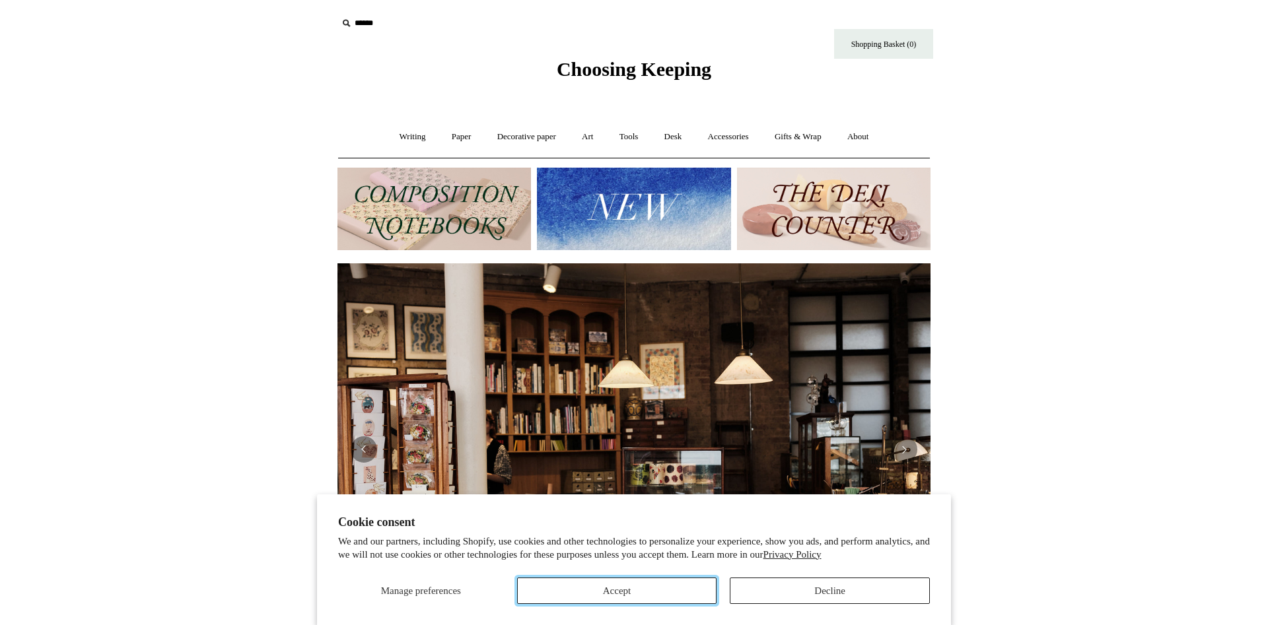
click at [658, 594] on button "Accept" at bounding box center [617, 591] width 200 height 26
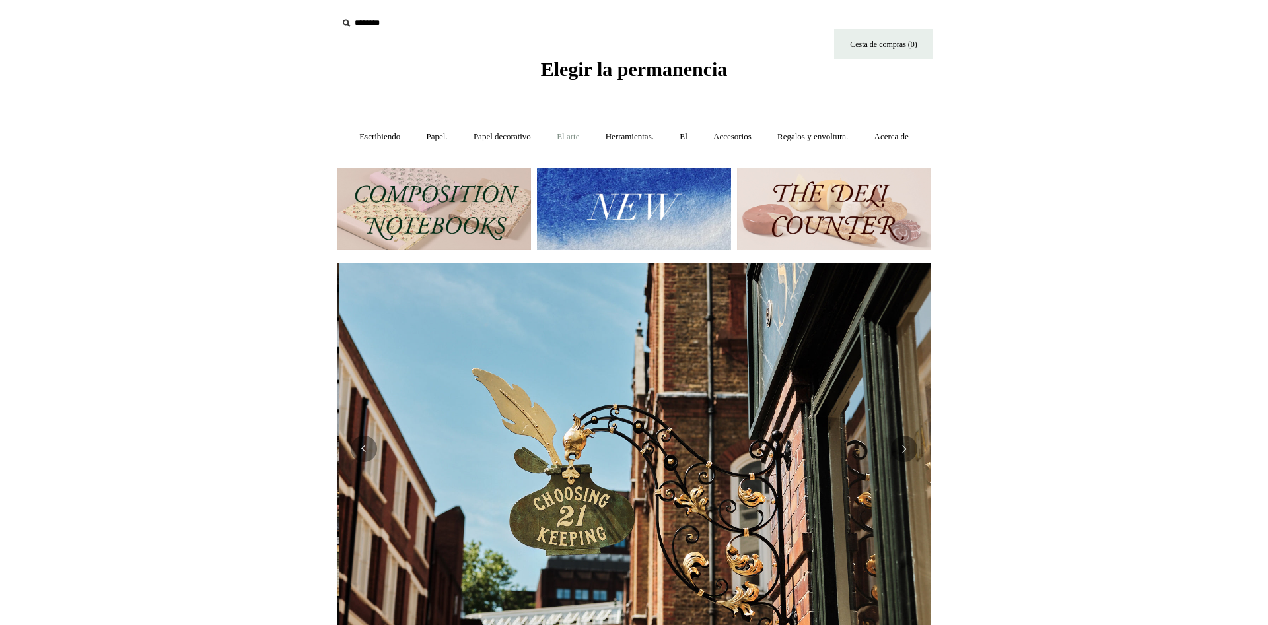
scroll to position [0, 593]
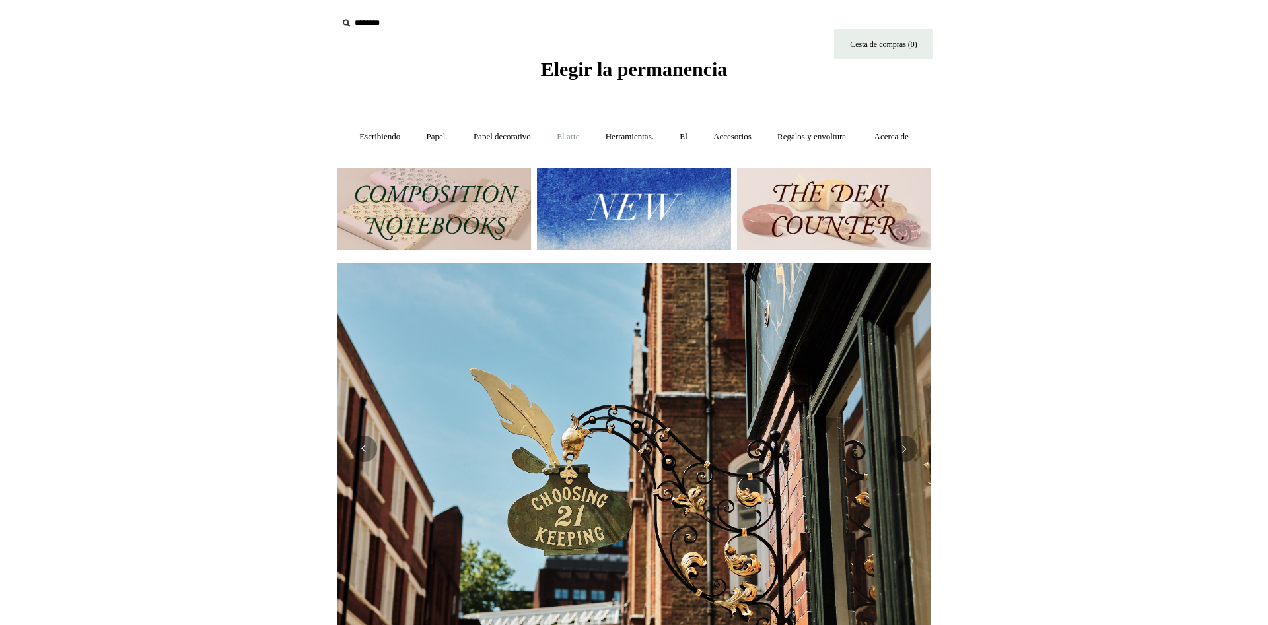
click at [591, 139] on link "El arte ." at bounding box center [568, 137] width 46 height 35
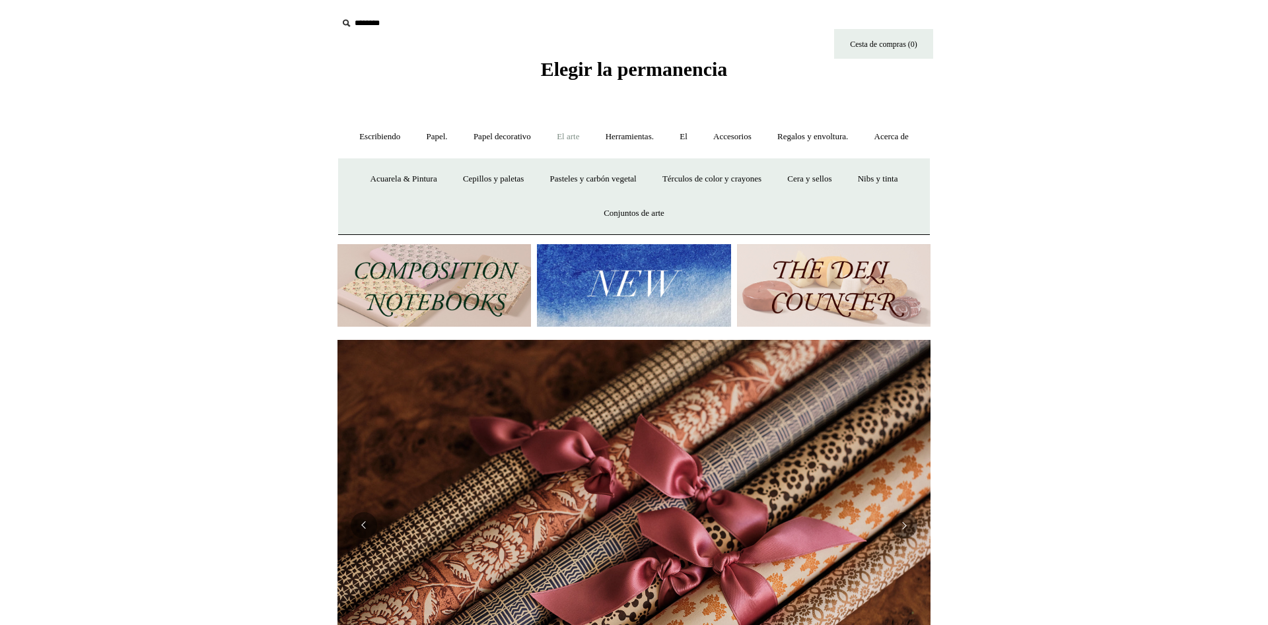
scroll to position [0, 1186]
click at [513, 134] on link "Papel decorativo +" at bounding box center [502, 137] width 81 height 35
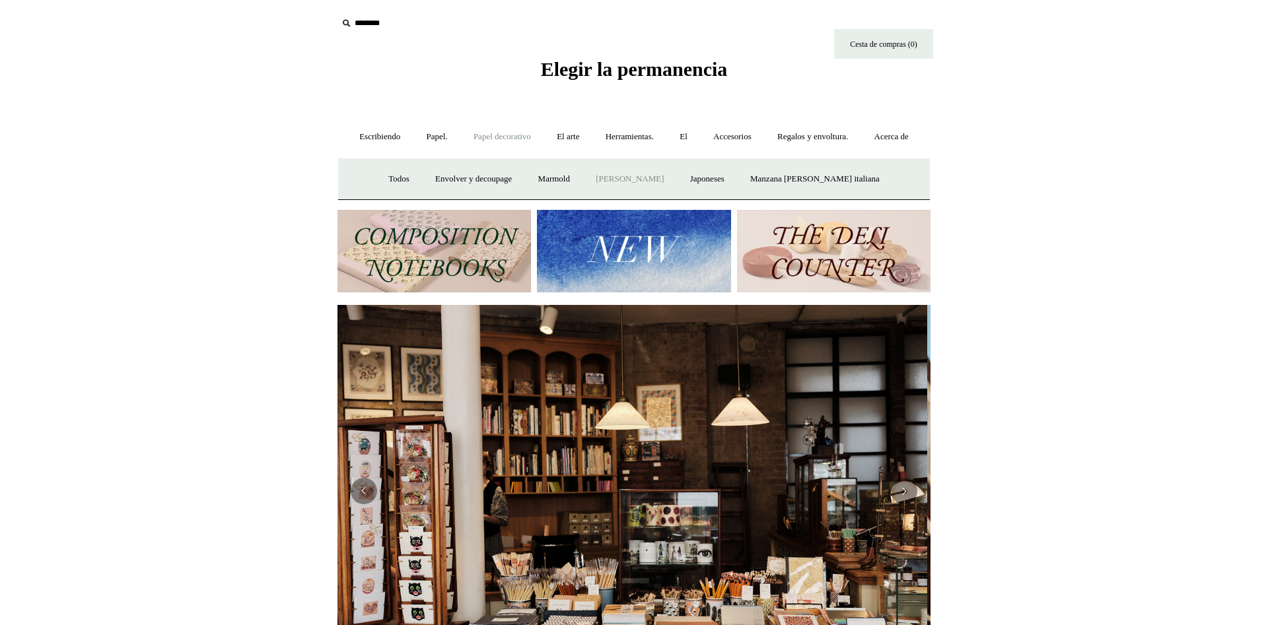
scroll to position [0, 0]
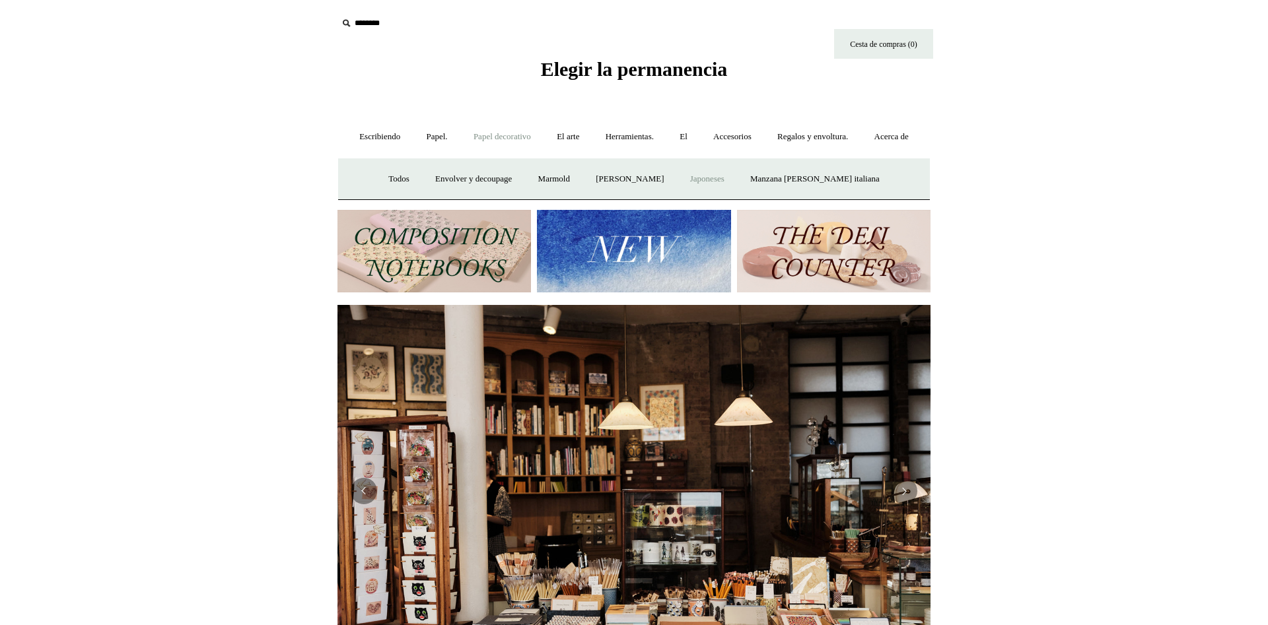
click at [736, 197] on link "Japoneses" at bounding box center [707, 179] width 58 height 35
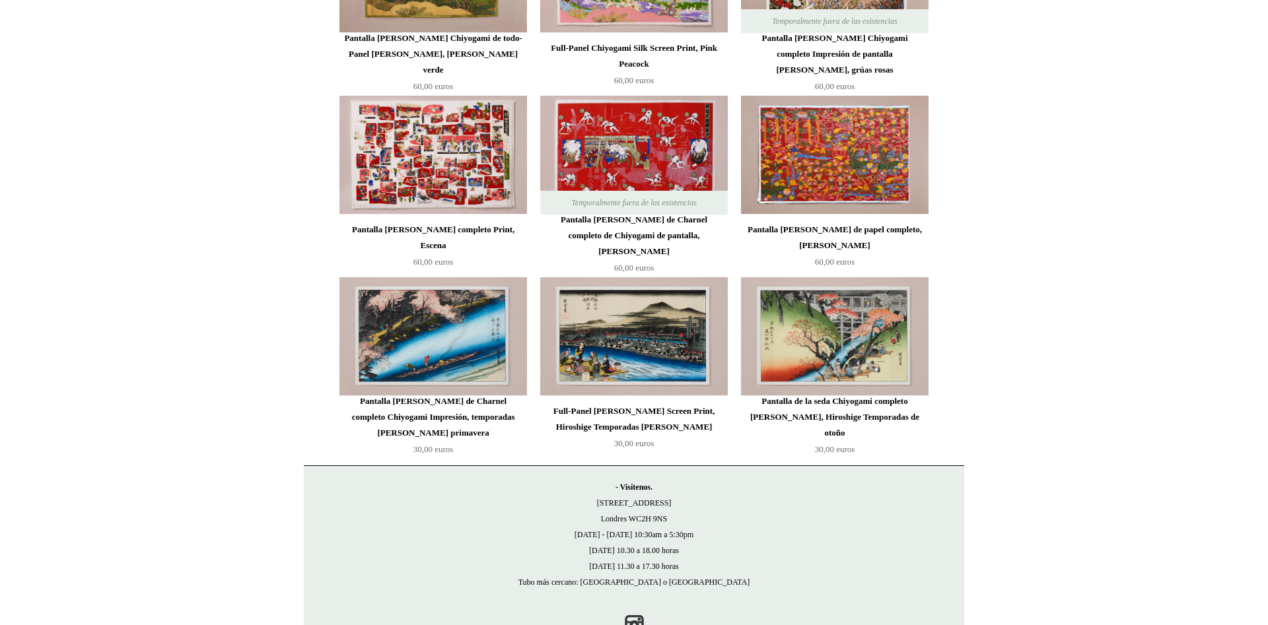
scroll to position [449, 0]
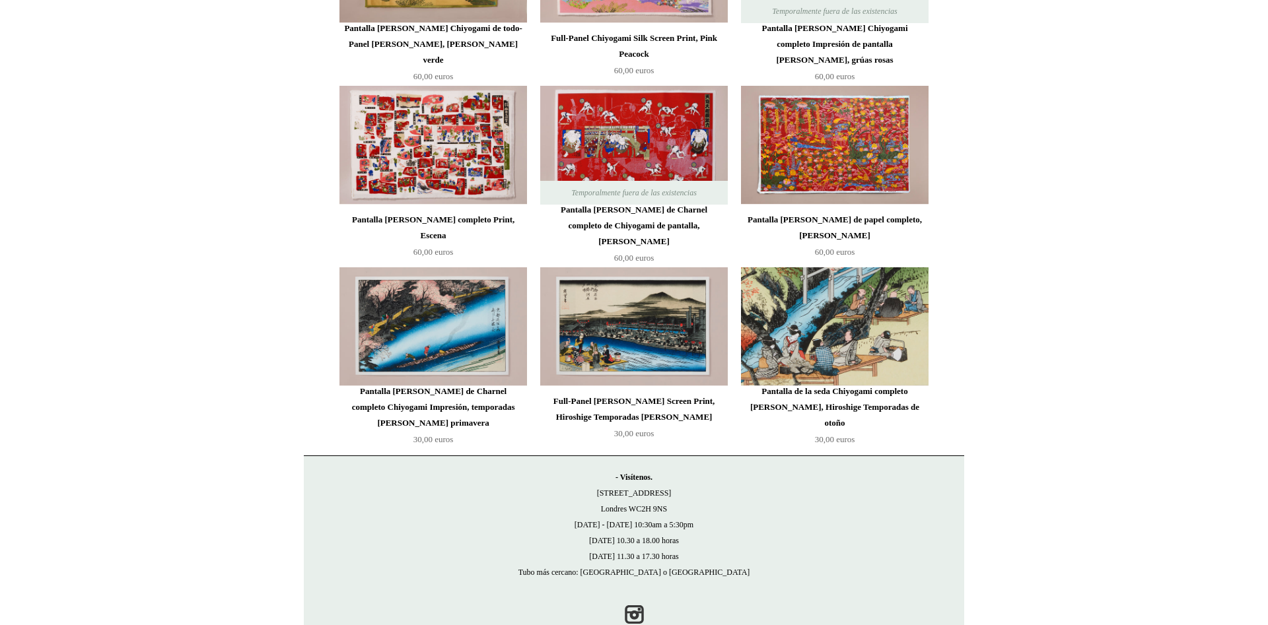
click at [872, 348] on img at bounding box center [835, 326] width 188 height 119
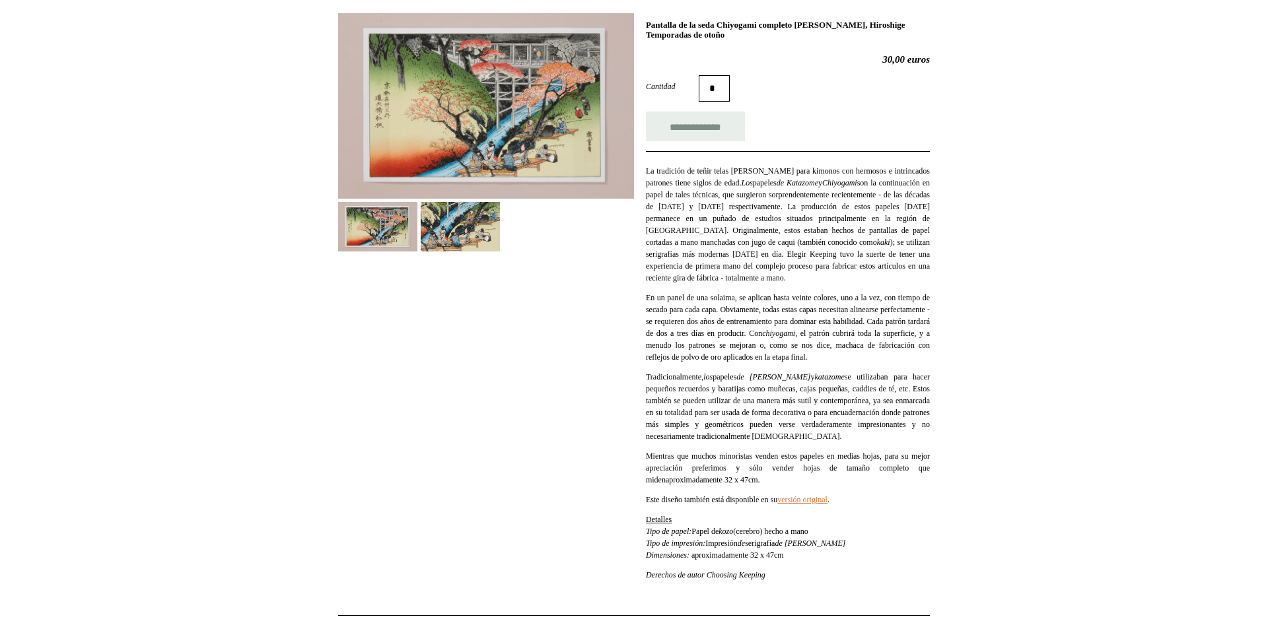
scroll to position [202, 0]
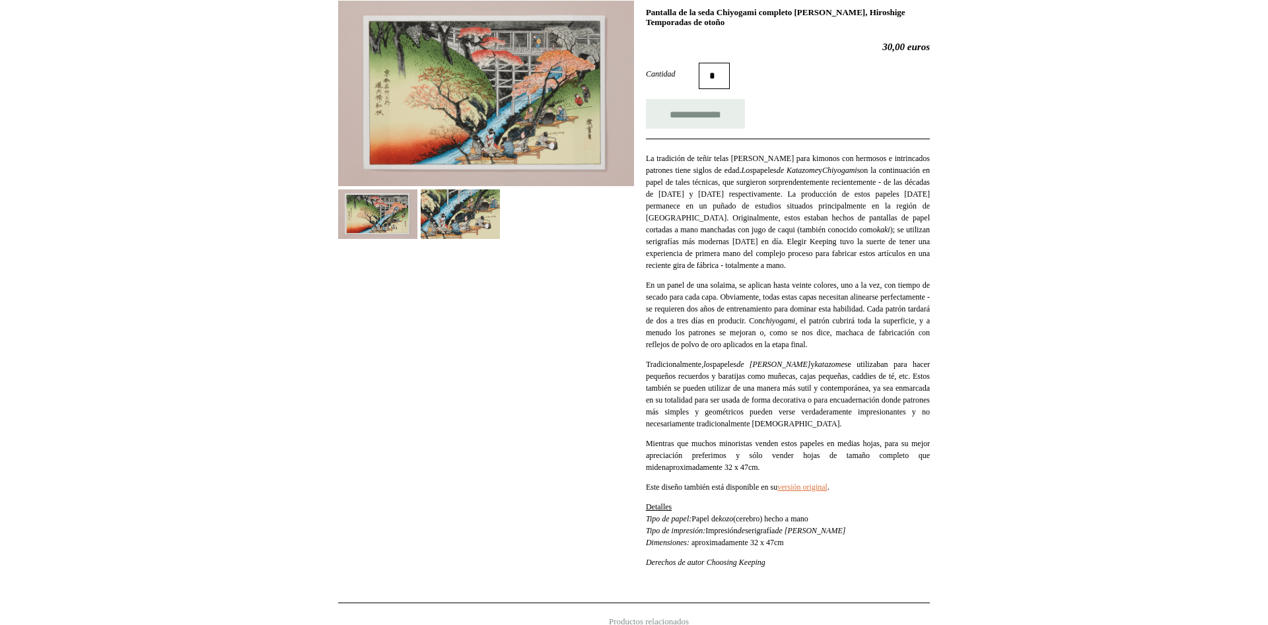
click at [452, 239] on img at bounding box center [460, 214] width 79 height 50
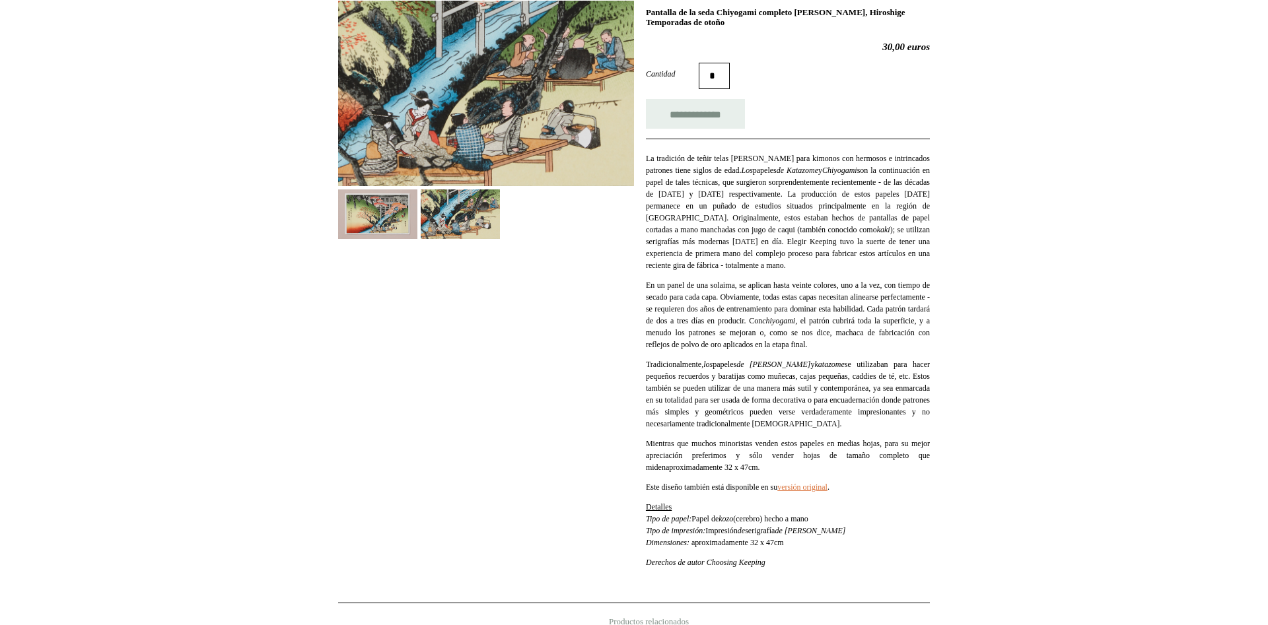
click at [397, 239] on img at bounding box center [377, 214] width 79 height 50
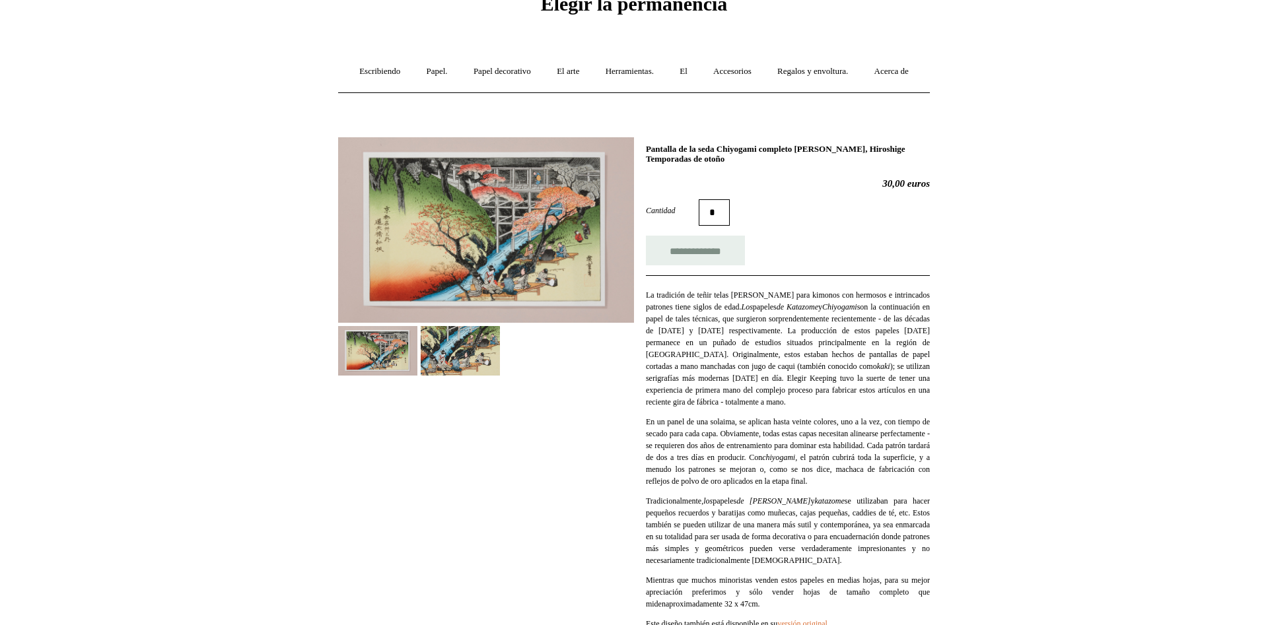
scroll to position [0, 0]
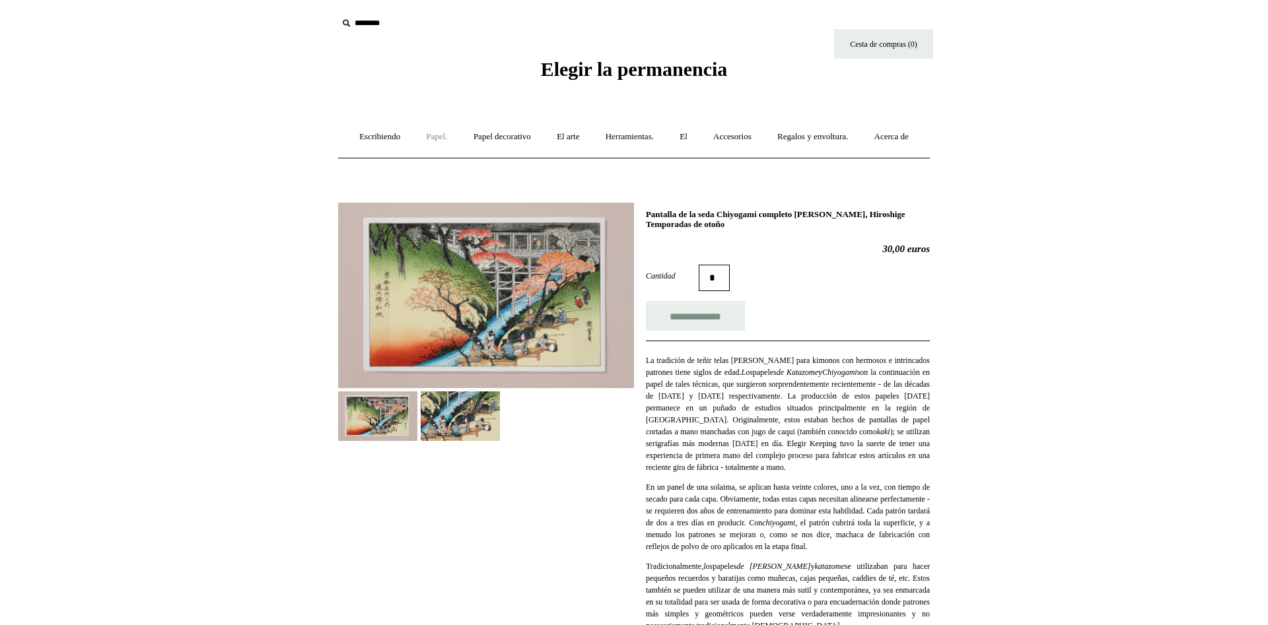
click at [459, 140] on link "Papel. +" at bounding box center [436, 137] width 45 height 35
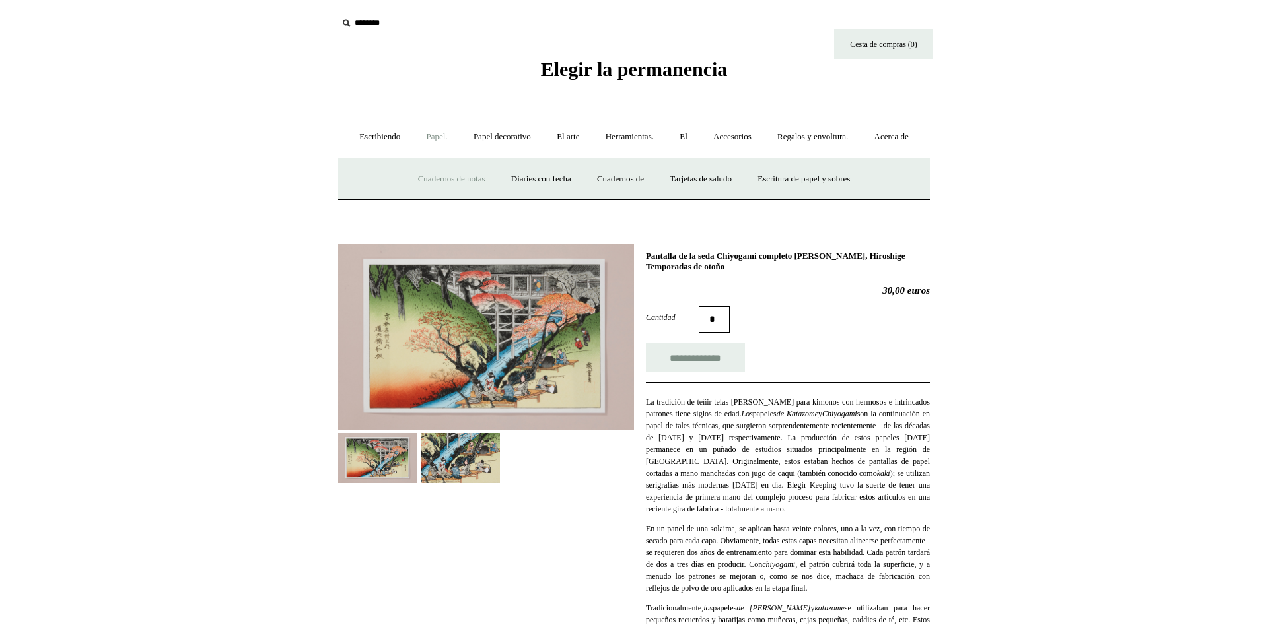
click at [449, 197] on link "Cuadernos de notas ." at bounding box center [451, 179] width 91 height 35
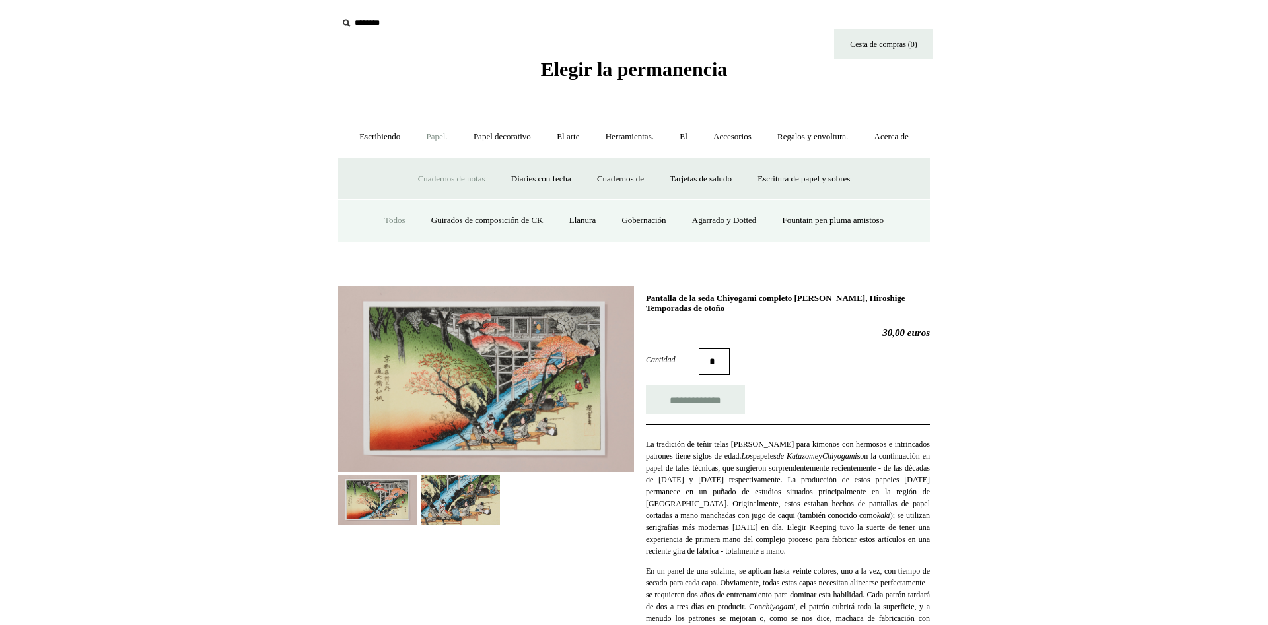
click at [372, 238] on link "Todos" at bounding box center [394, 220] width 45 height 35
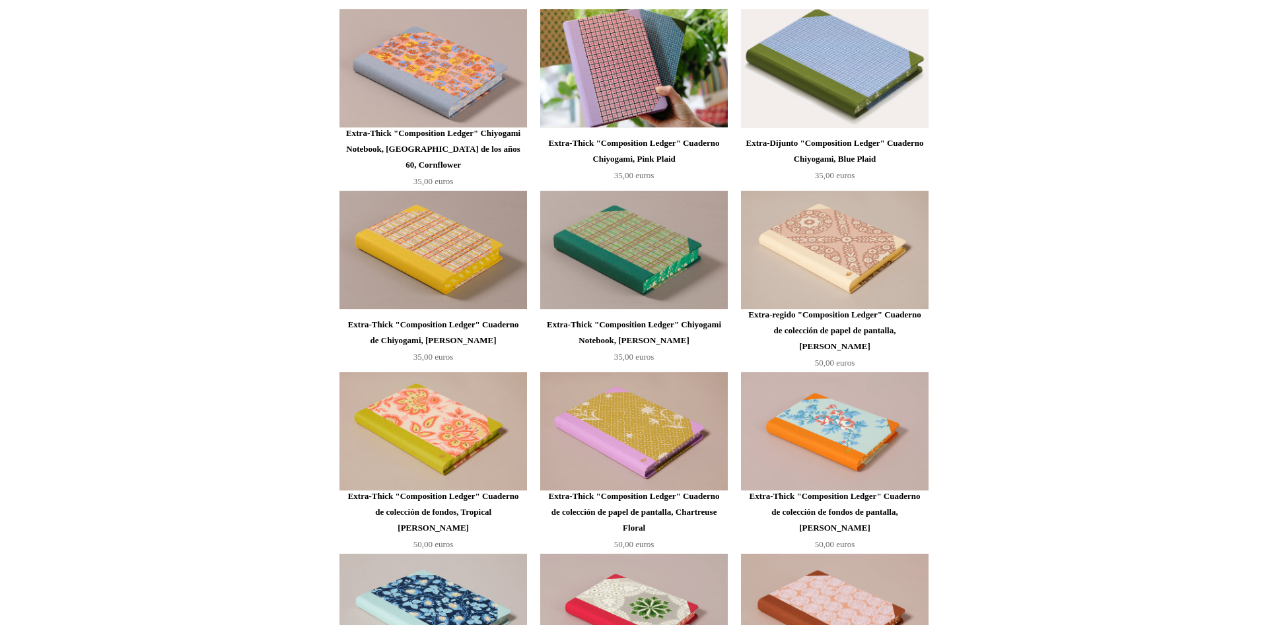
scroll to position [1280, 0]
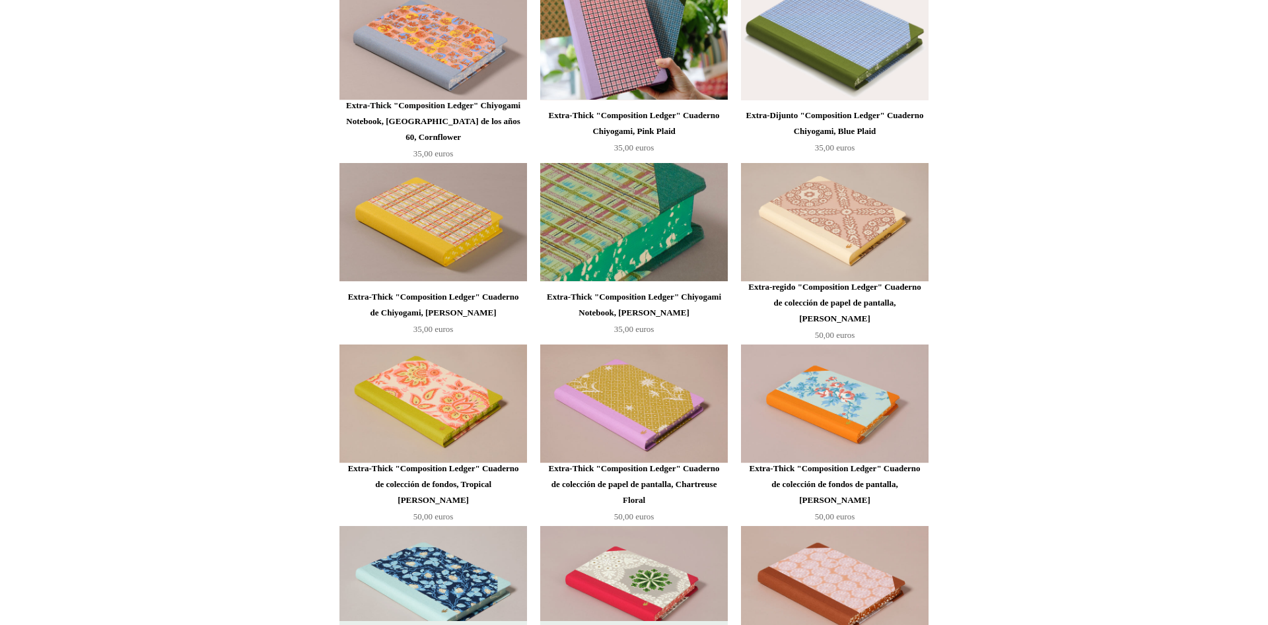
click at [663, 257] on img at bounding box center [634, 222] width 188 height 119
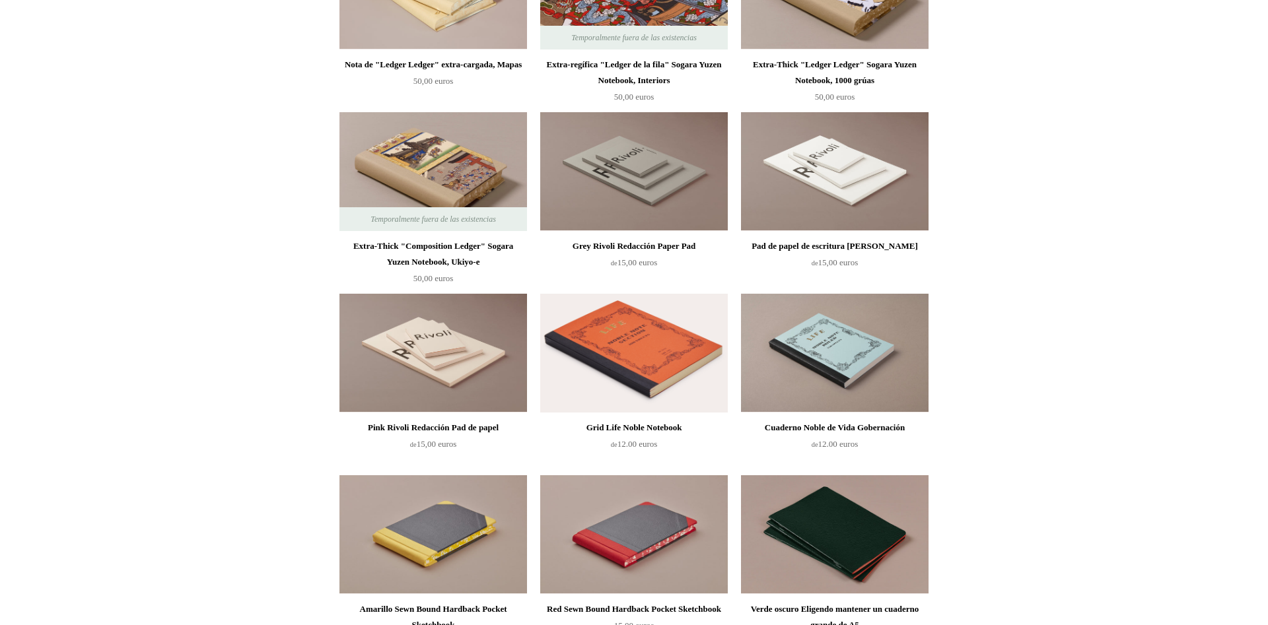
scroll to position [2200, 0]
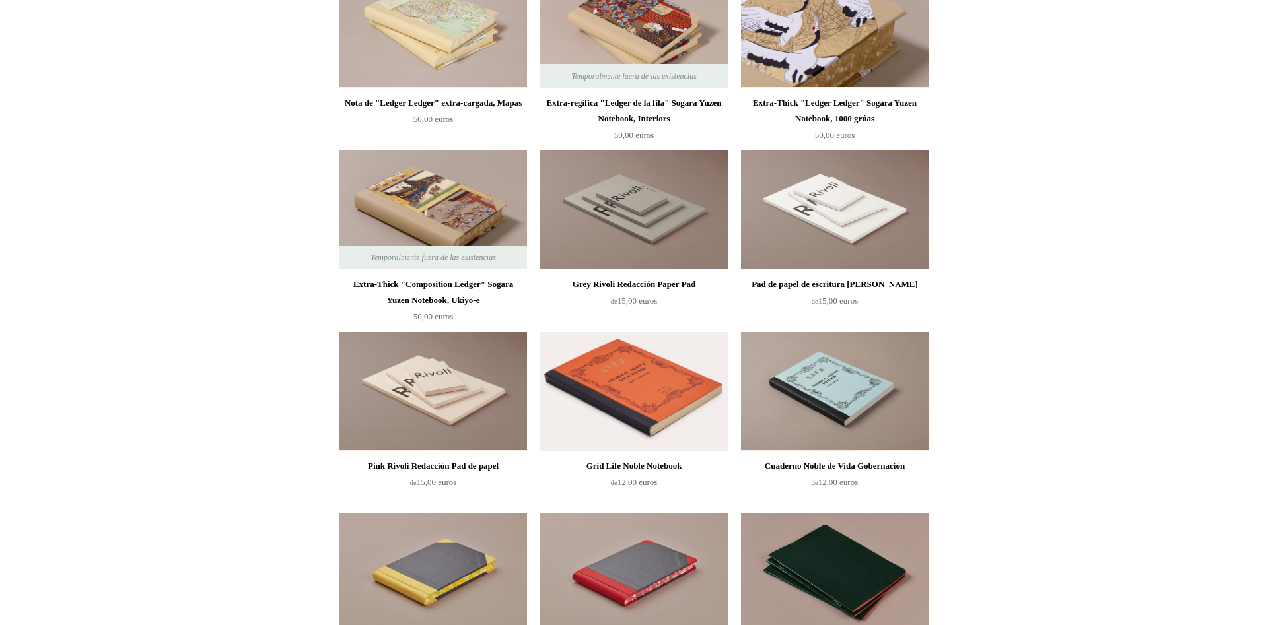
click at [788, 66] on img at bounding box center [835, 28] width 188 height 119
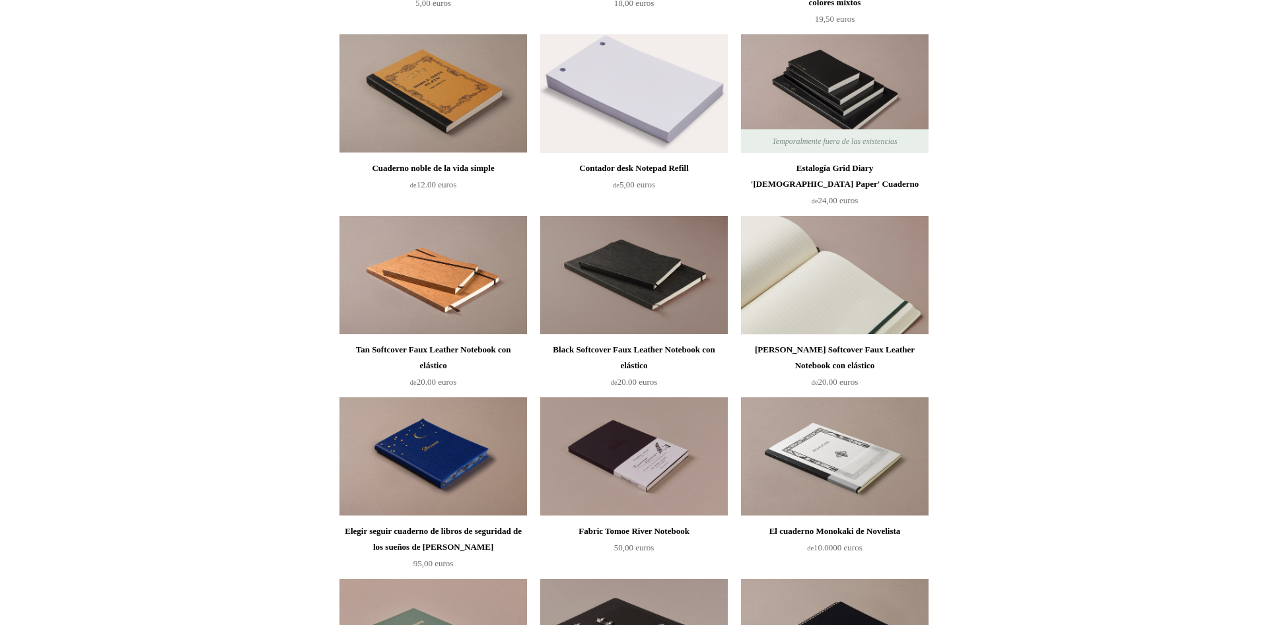
scroll to position [3233, 0]
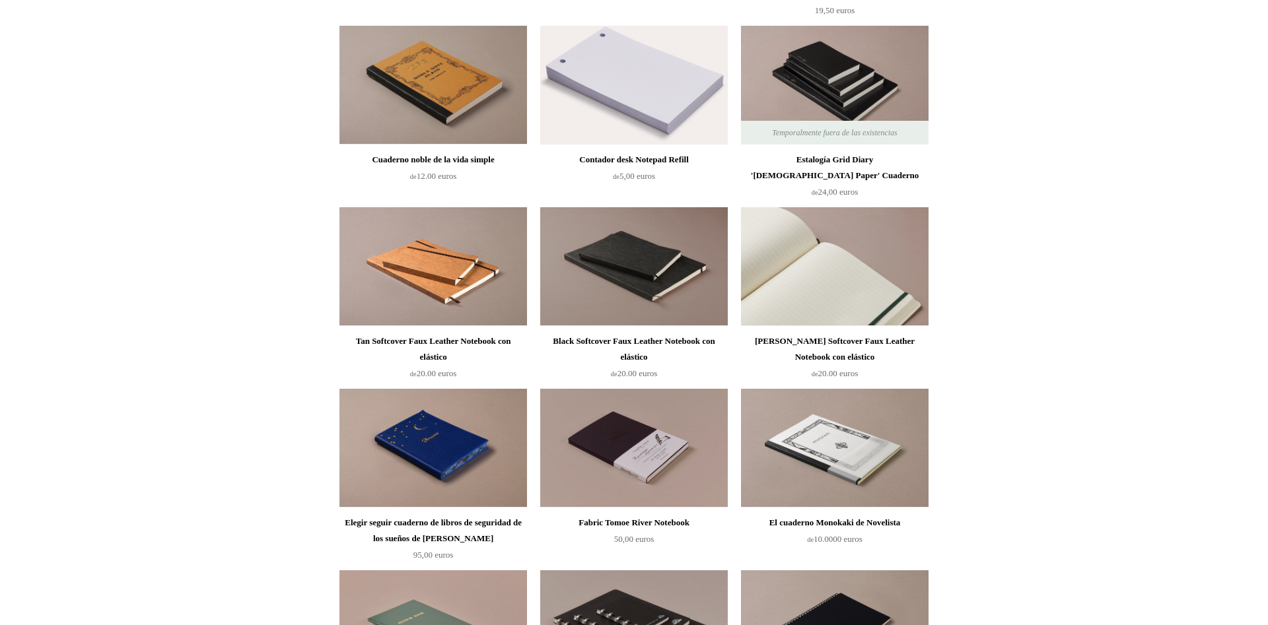
click at [909, 291] on img at bounding box center [835, 266] width 188 height 119
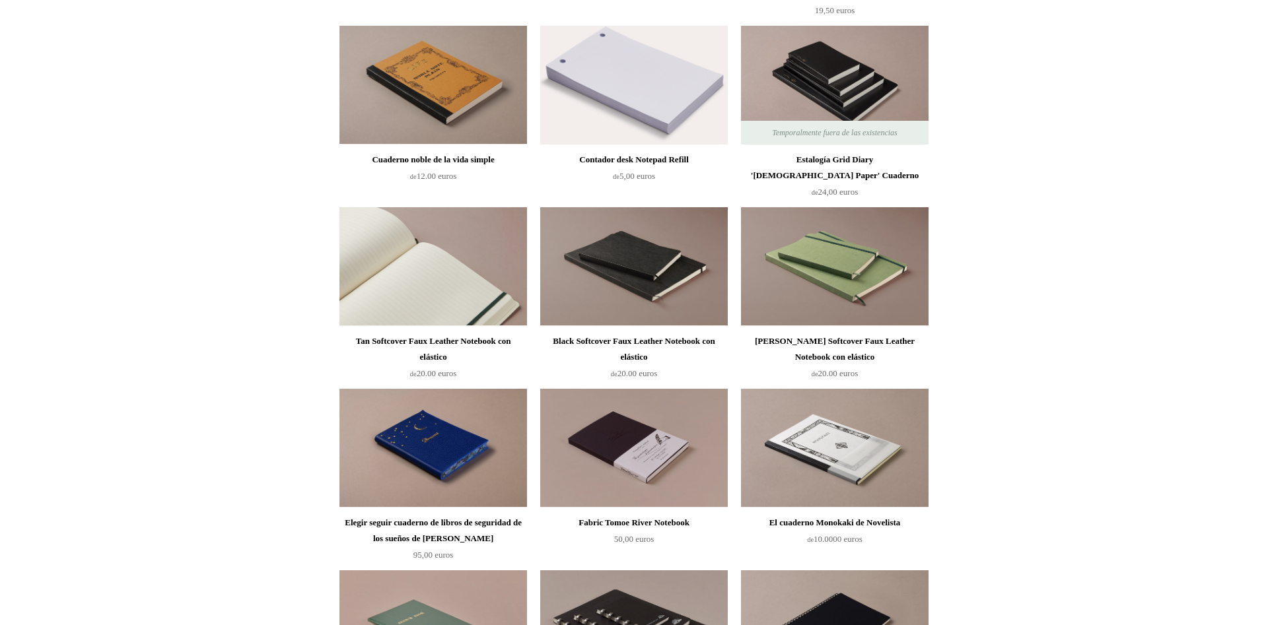
click at [478, 314] on img at bounding box center [433, 266] width 188 height 119
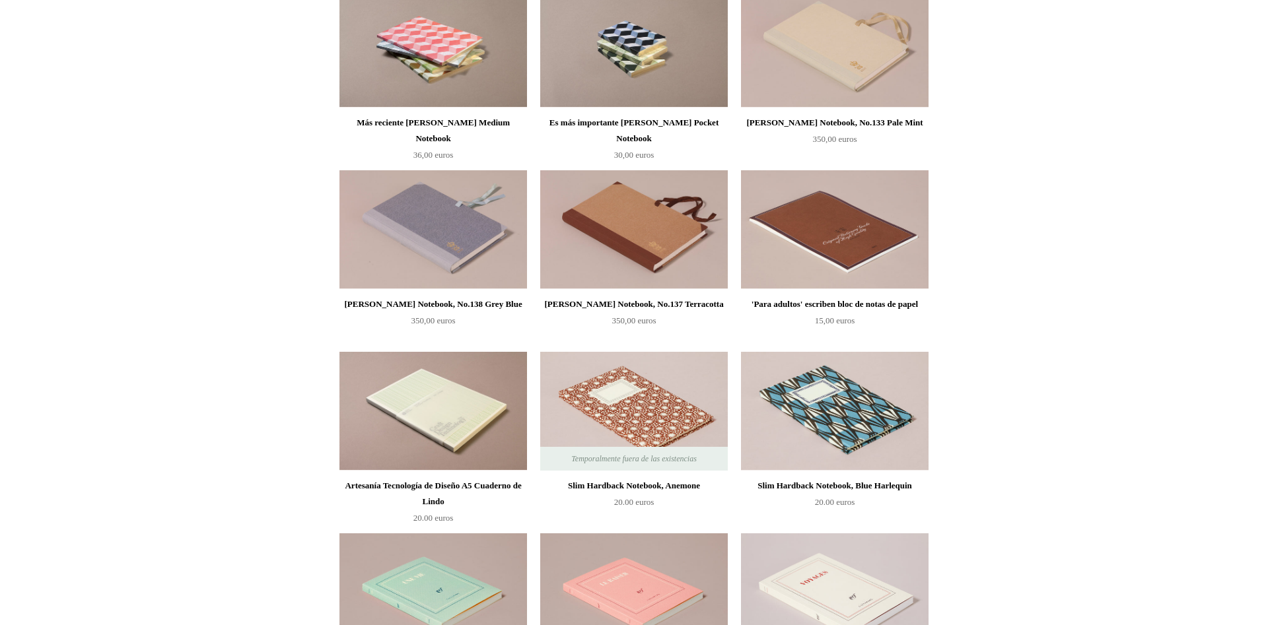
scroll to position [4804, 0]
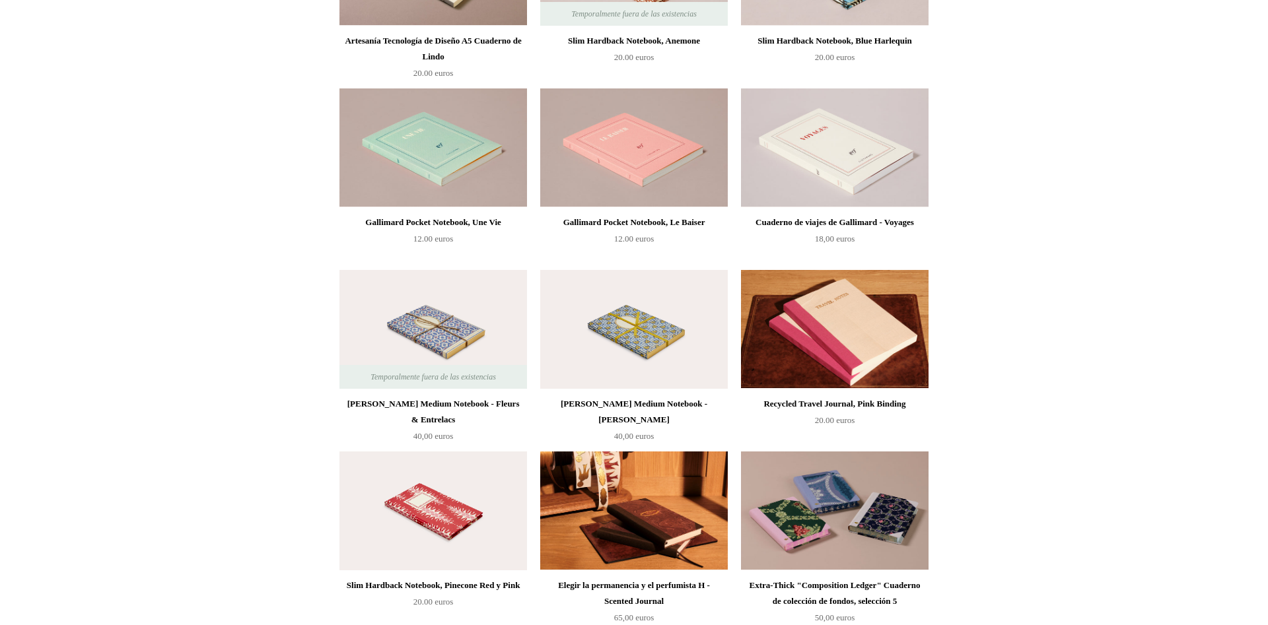
click at [637, 376] on img at bounding box center [634, 329] width 188 height 119
click at [456, 557] on img at bounding box center [433, 511] width 188 height 119
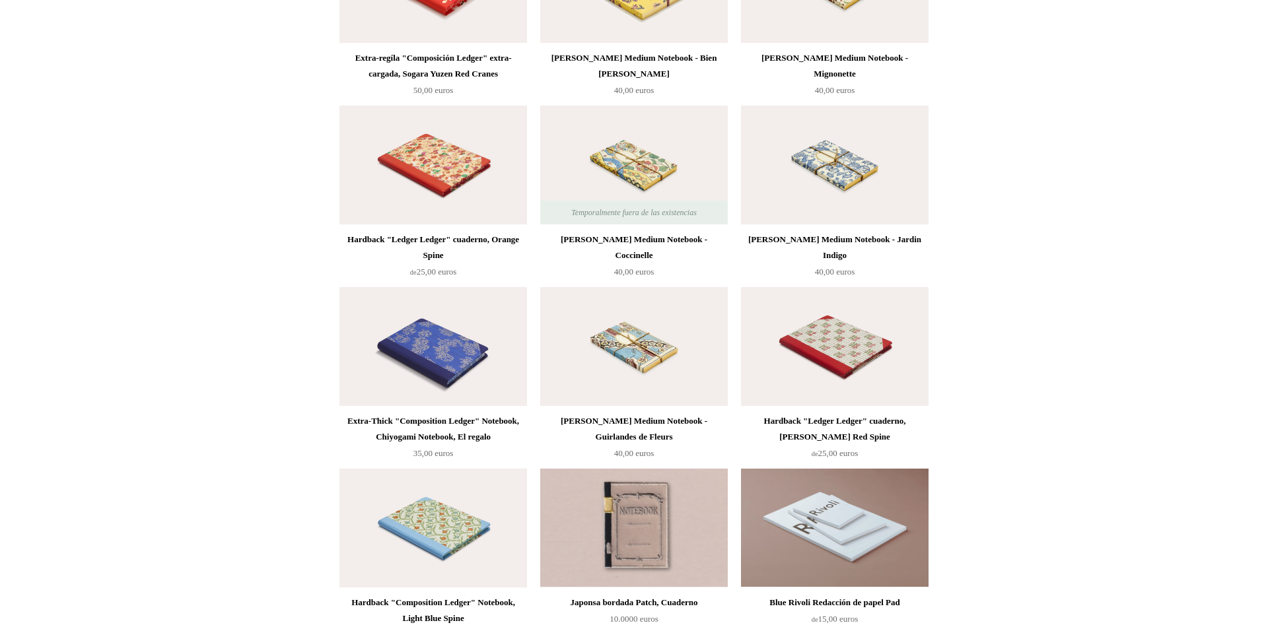
scroll to position [6982, 0]
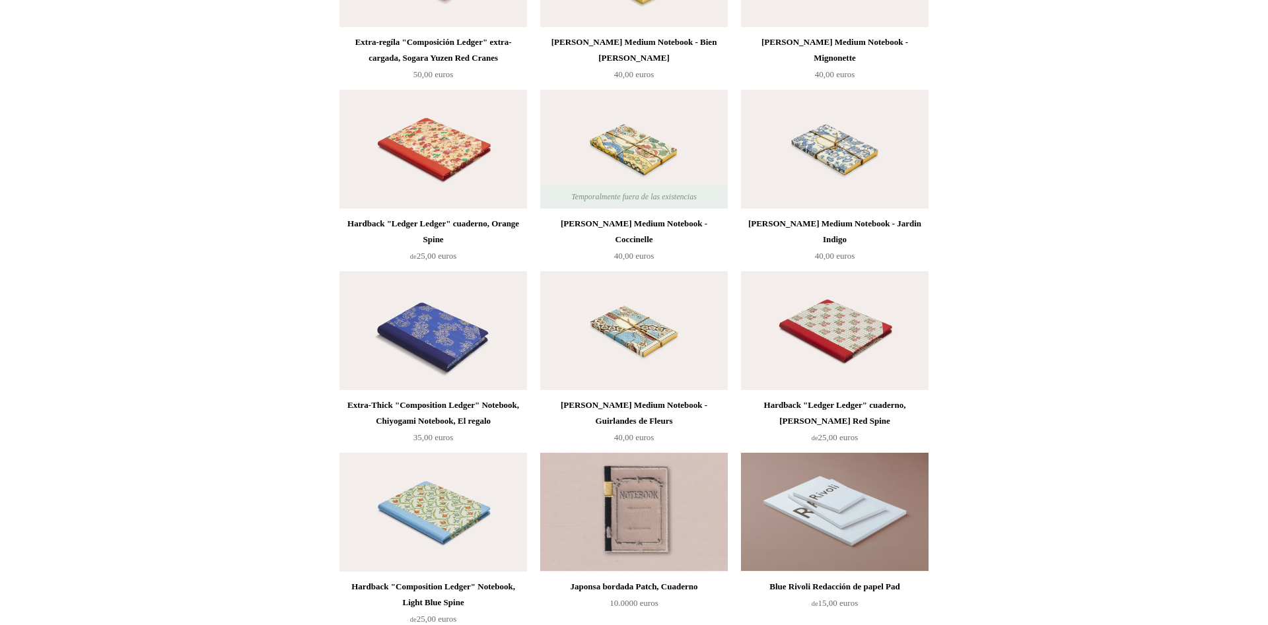
click at [638, 352] on img at bounding box center [634, 330] width 188 height 119
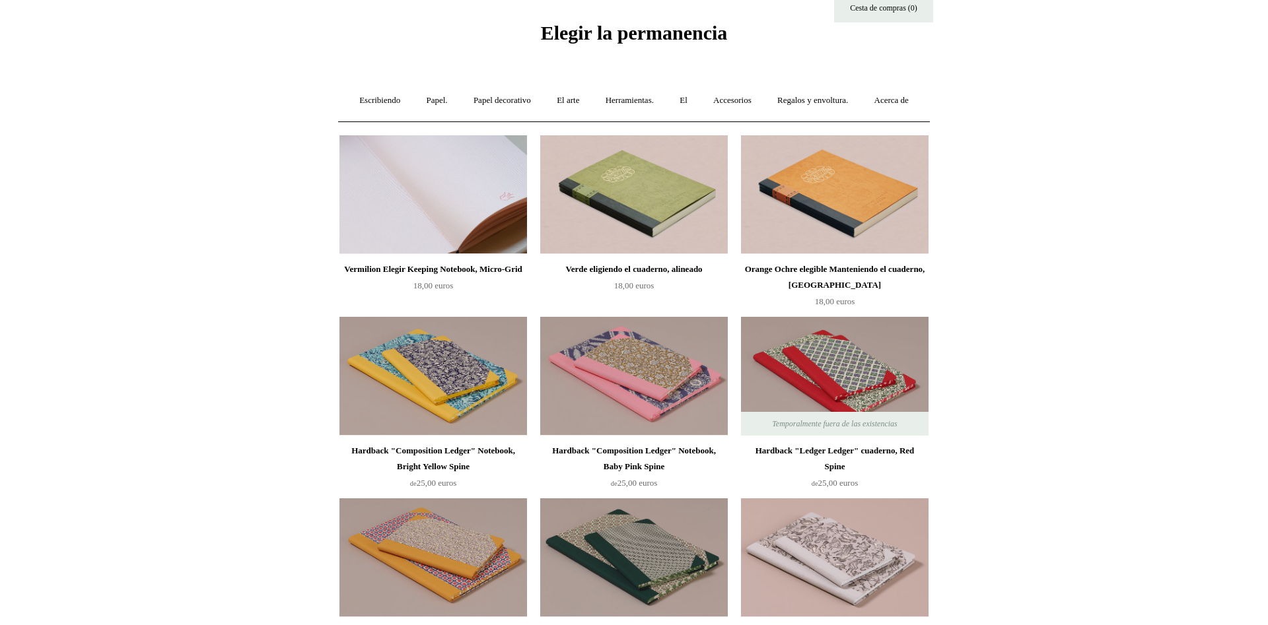
scroll to position [0, 0]
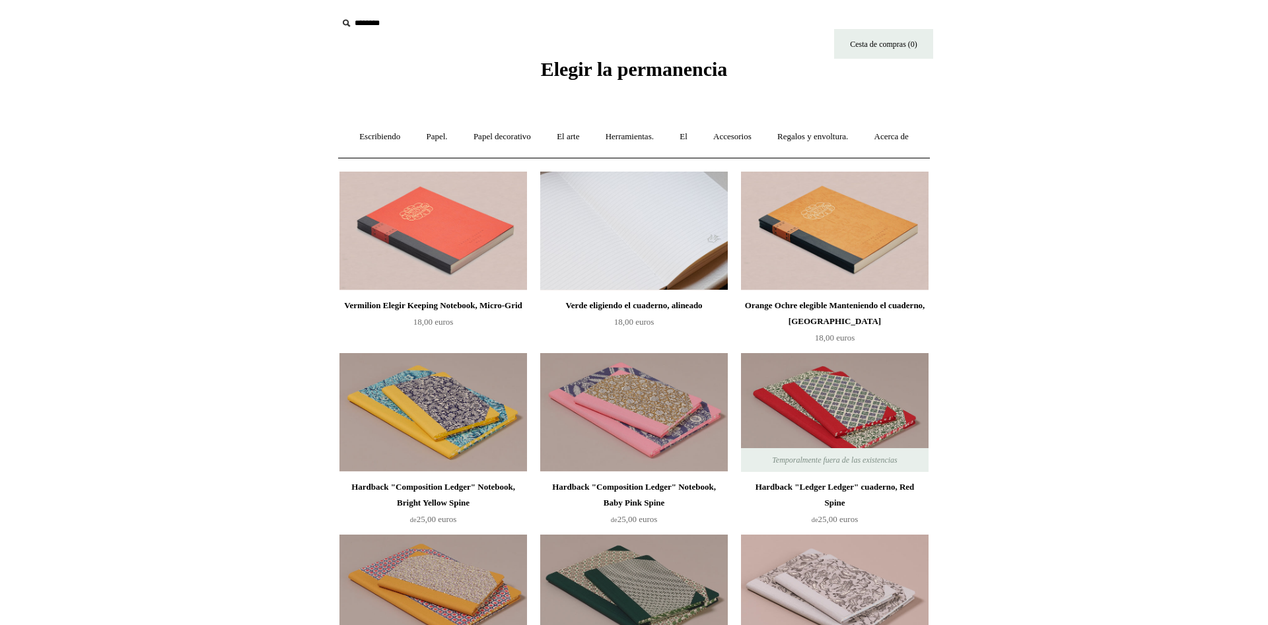
click at [652, 267] on img at bounding box center [634, 231] width 188 height 119
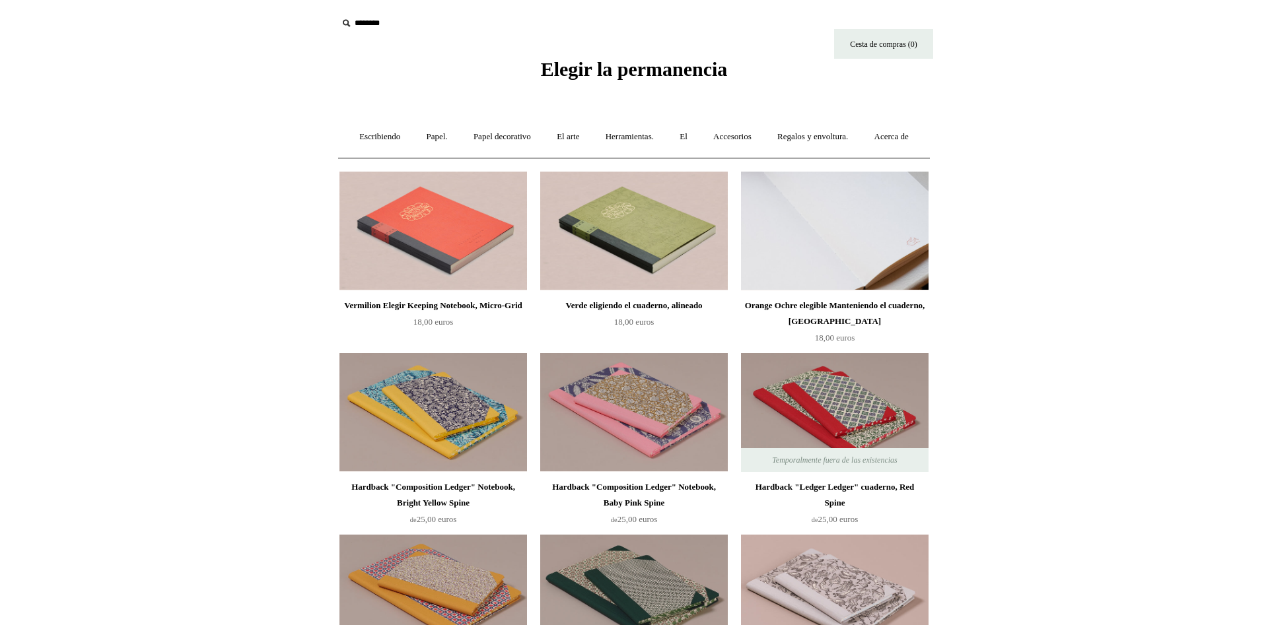
click at [805, 274] on img at bounding box center [835, 231] width 188 height 119
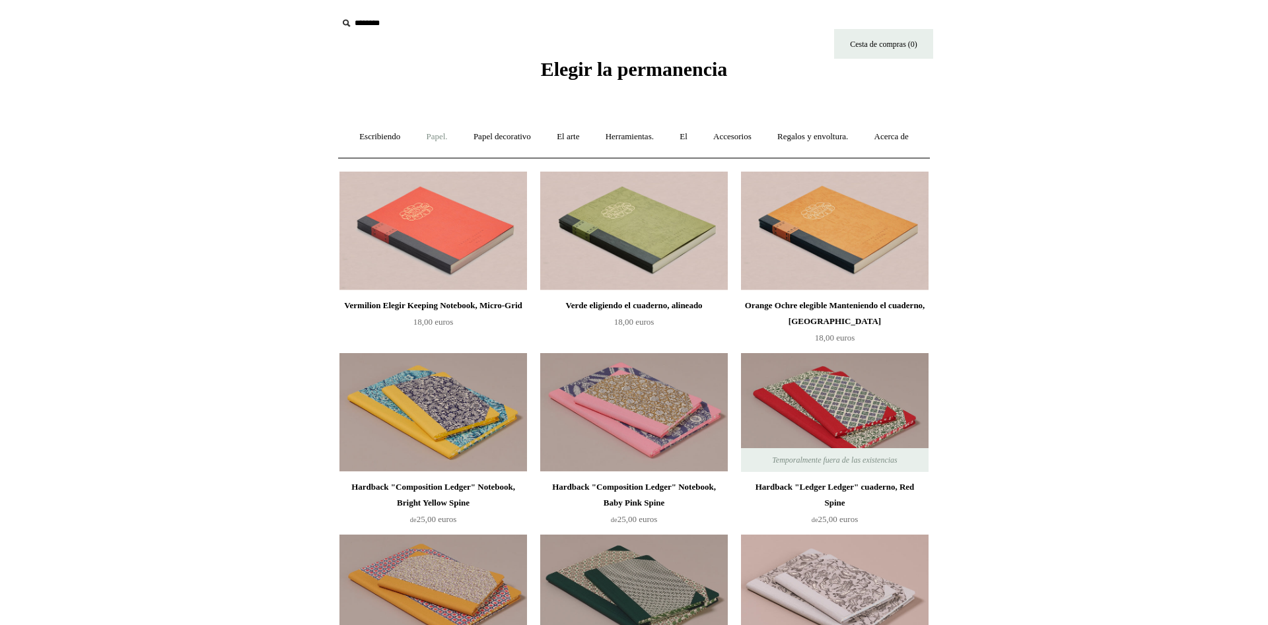
click at [459, 137] on link "Papel. +" at bounding box center [436, 137] width 45 height 35
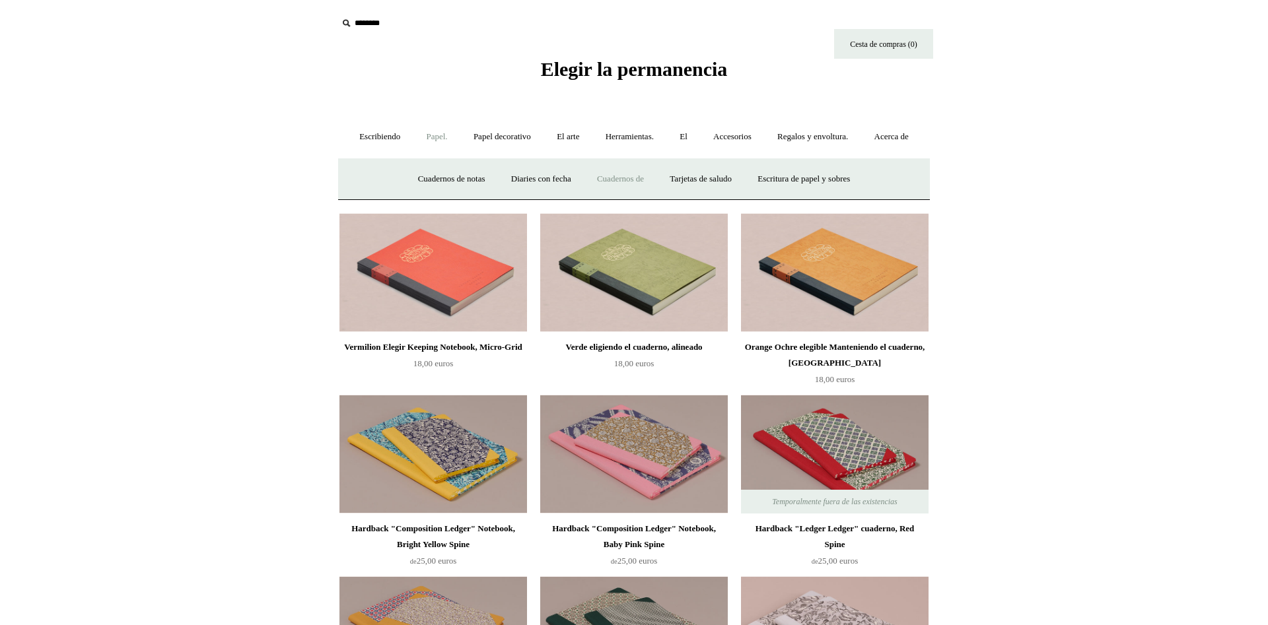
click at [631, 197] on link "Cuadernos de bocetos." at bounding box center [620, 179] width 71 height 35
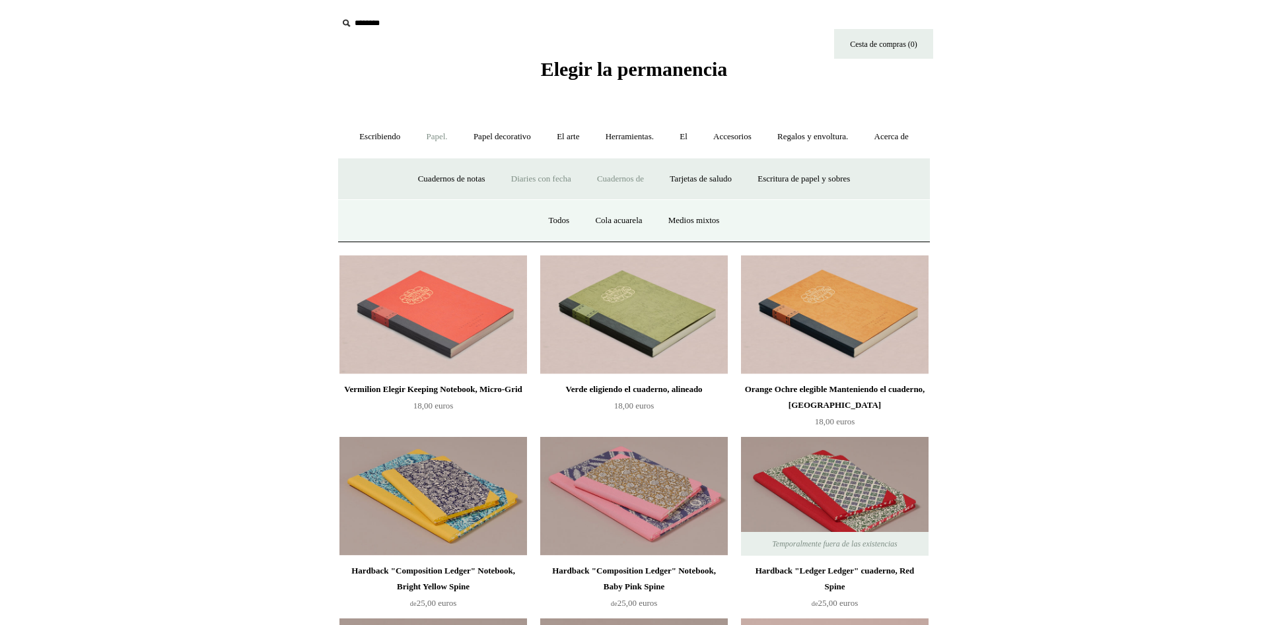
click at [559, 197] on link "Diaries con fecha" at bounding box center [541, 179] width 84 height 35
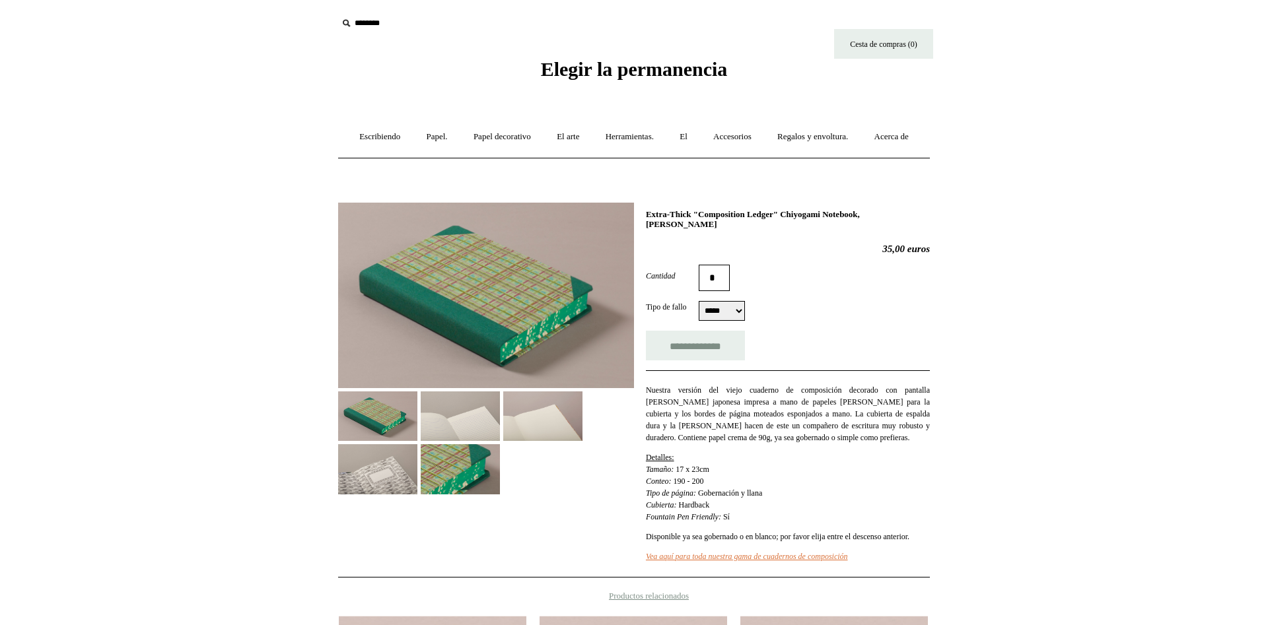
click at [462, 441] on img at bounding box center [460, 417] width 79 height 50
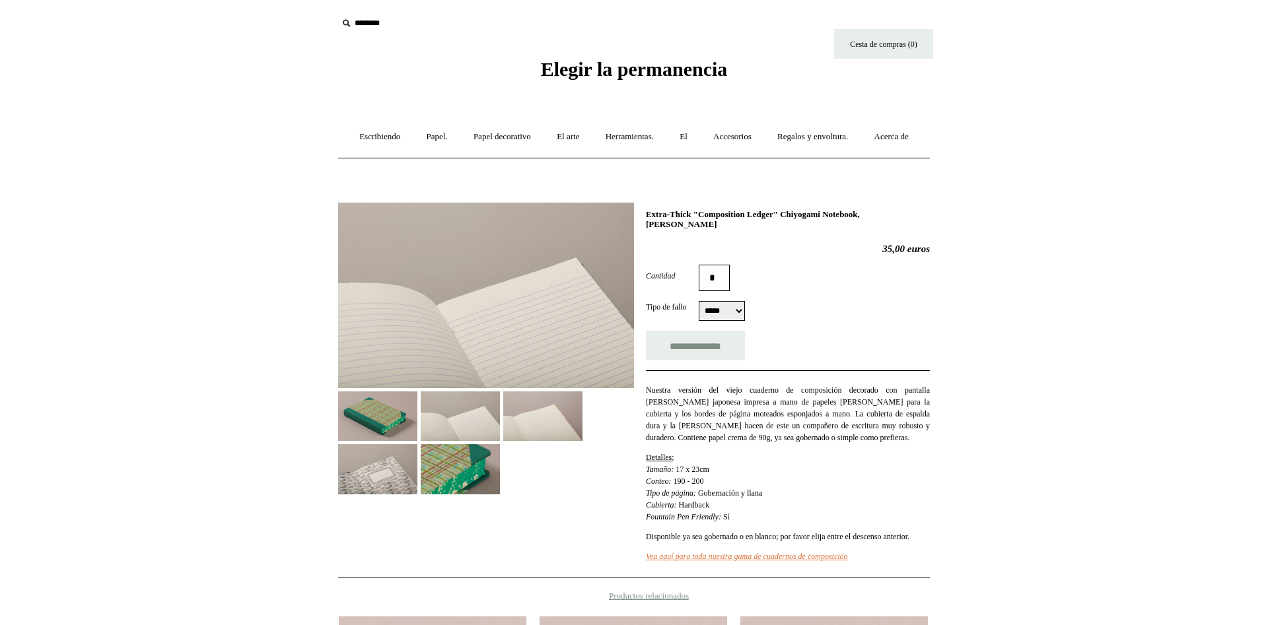
click at [453, 494] on img at bounding box center [460, 469] width 79 height 50
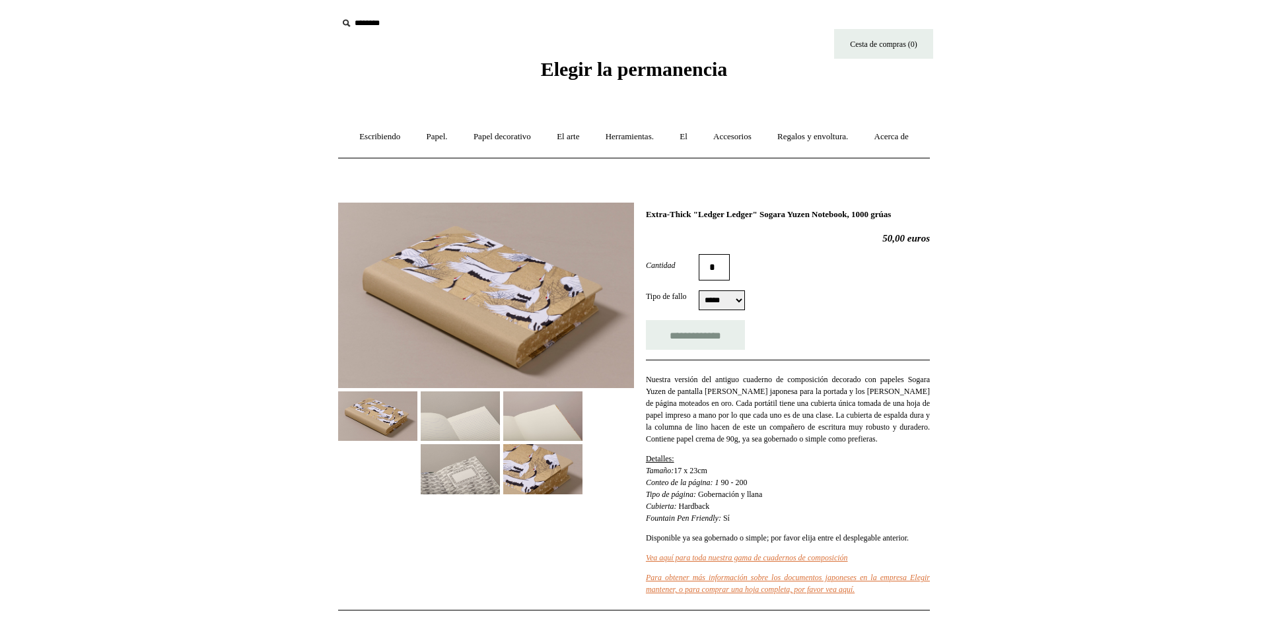
click at [473, 441] on img at bounding box center [460, 417] width 79 height 50
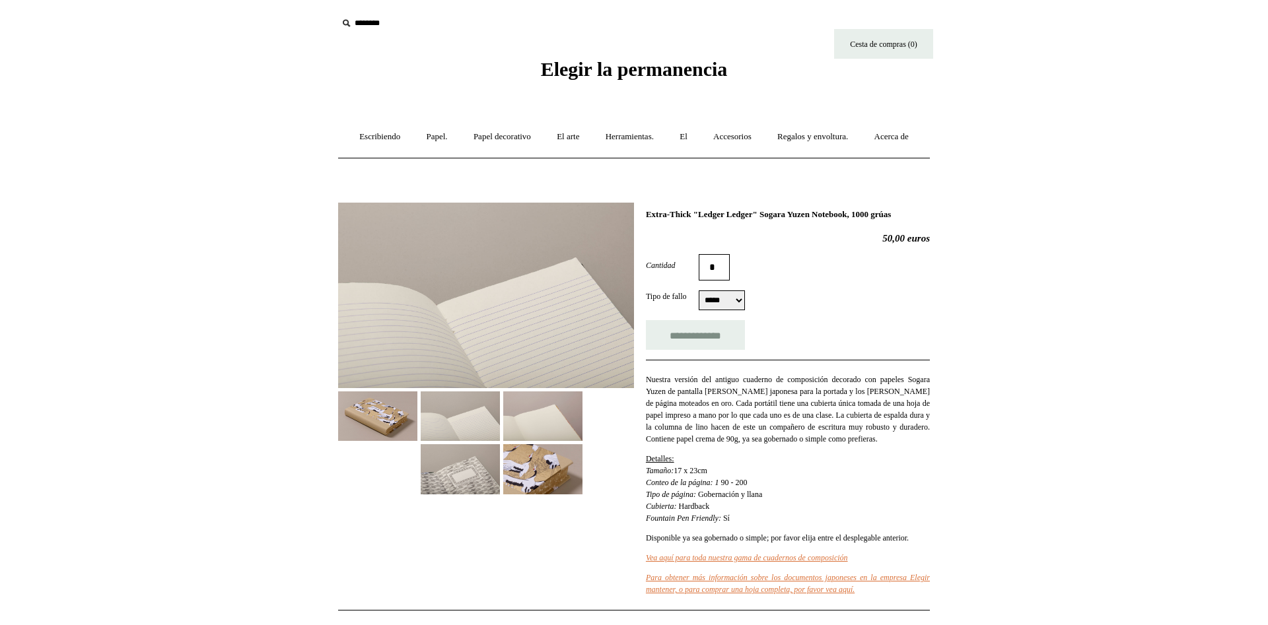
click at [554, 439] on img at bounding box center [542, 417] width 79 height 50
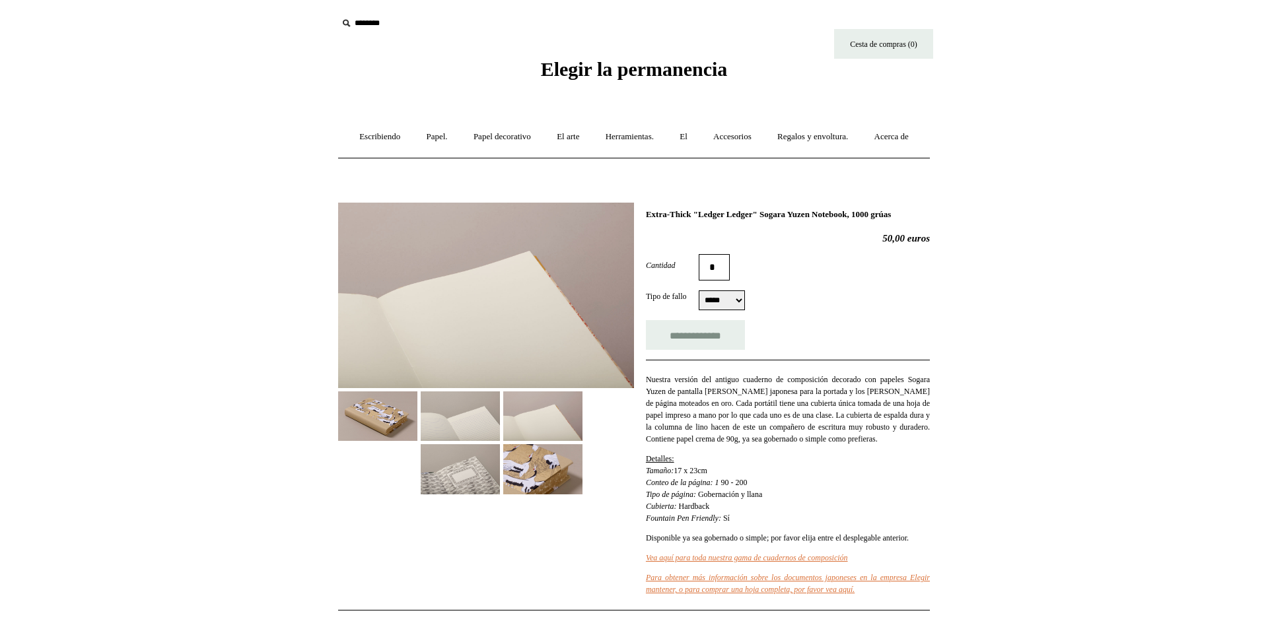
click at [537, 494] on img at bounding box center [542, 469] width 79 height 50
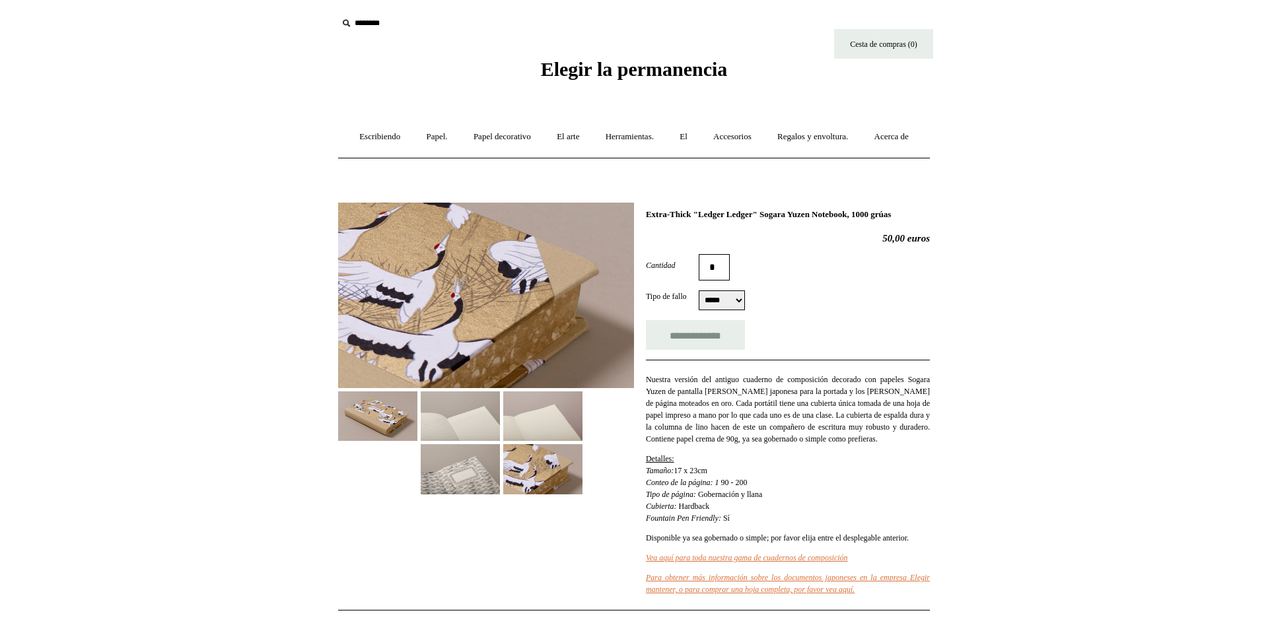
click at [473, 494] on img at bounding box center [460, 469] width 79 height 50
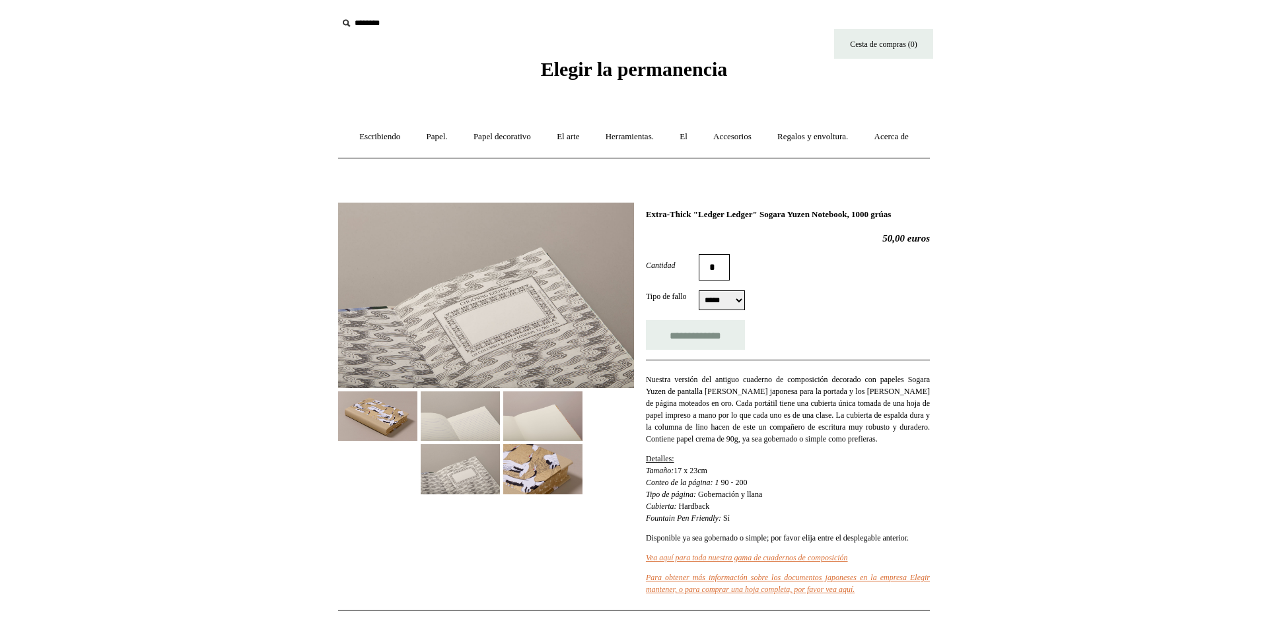
click at [366, 436] on img at bounding box center [377, 417] width 79 height 50
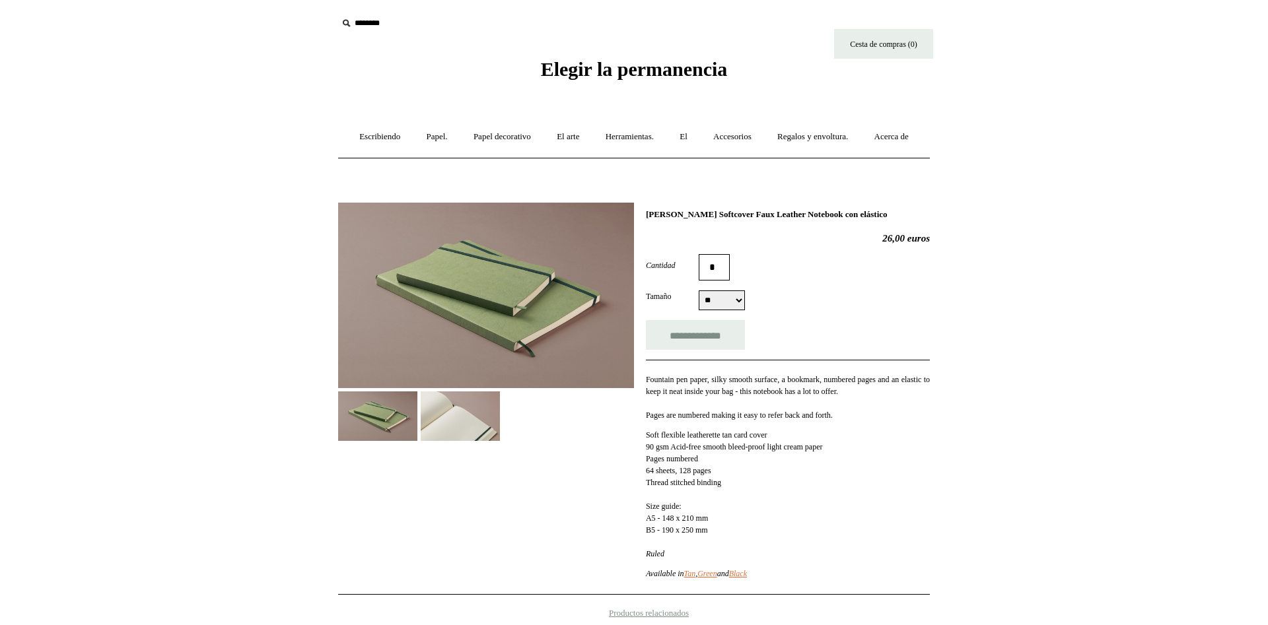
select select "**"
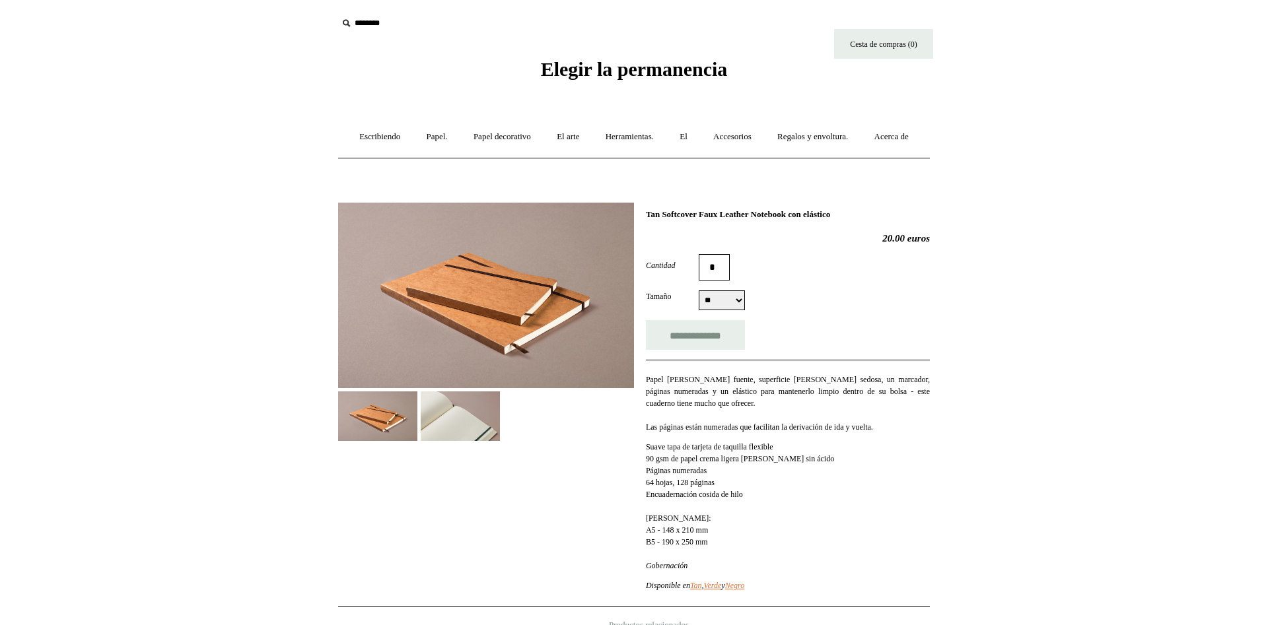
click at [475, 438] on img at bounding box center [460, 417] width 79 height 50
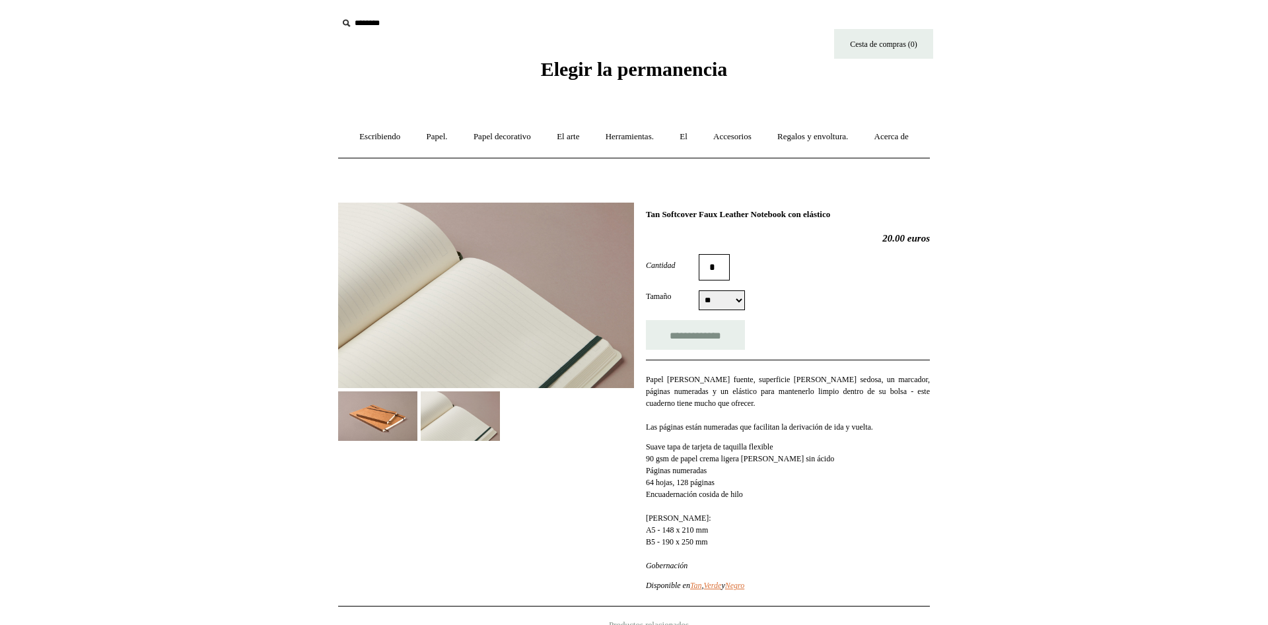
click at [699, 291] on select "** **" at bounding box center [722, 301] width 46 height 20
click option "**" at bounding box center [0, 0] width 0 height 0
click at [738, 326] on form "**********" at bounding box center [788, 302] width 284 height 96
click at [699, 291] on select "** **" at bounding box center [722, 301] width 46 height 20
select select "**"
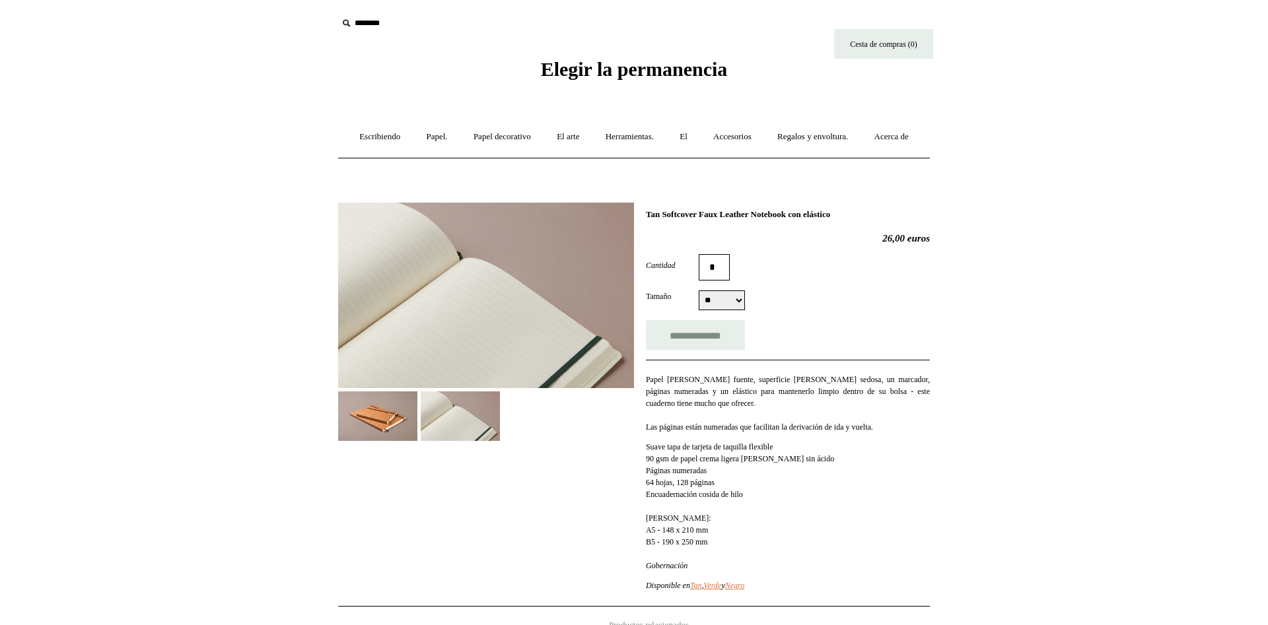
click option "**" at bounding box center [0, 0] width 0 height 0
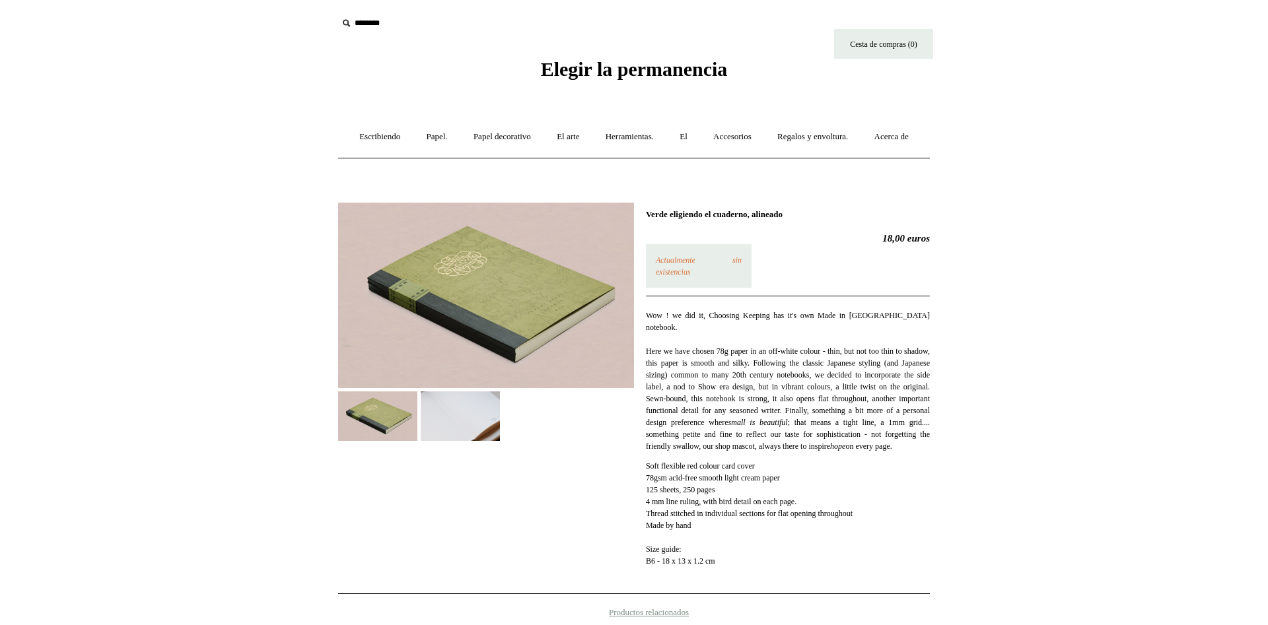
click at [461, 441] on img at bounding box center [460, 417] width 79 height 50
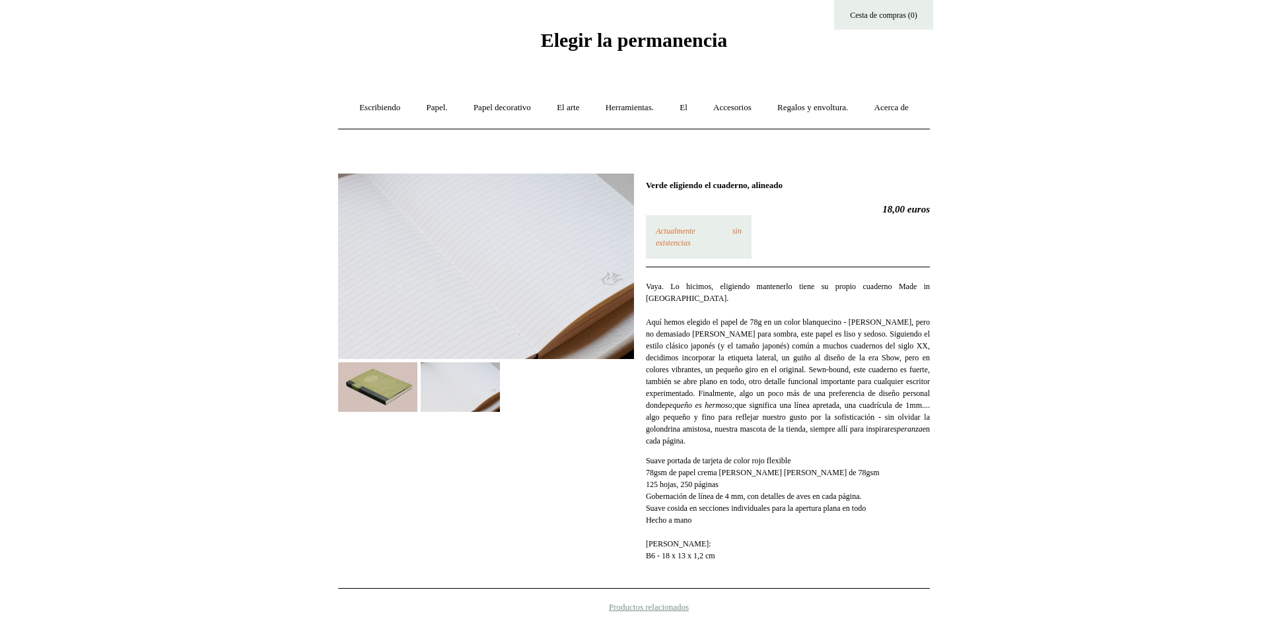
scroll to position [45, 0]
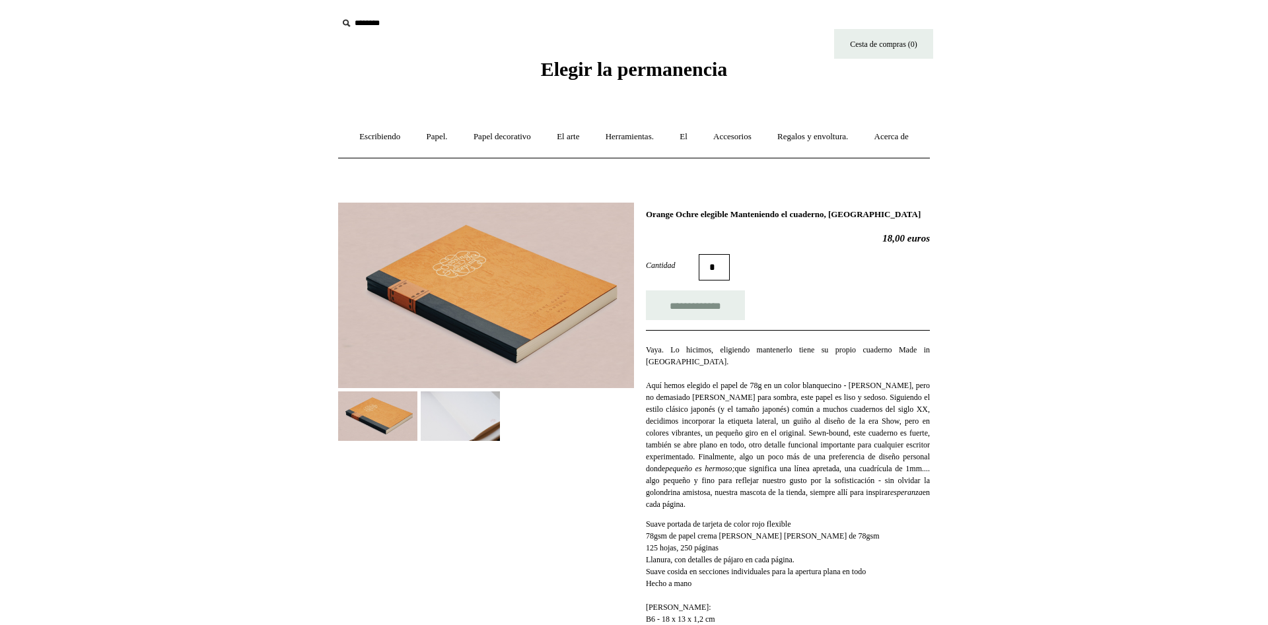
click at [456, 436] on img at bounding box center [460, 417] width 79 height 50
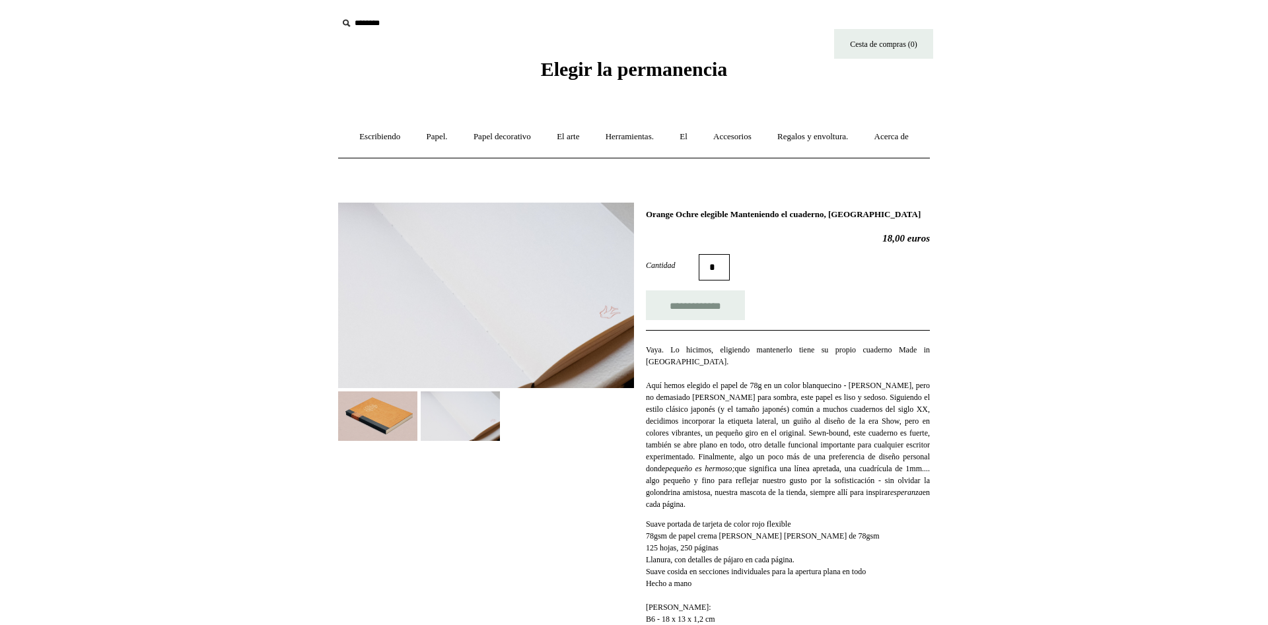
click at [370, 441] on img at bounding box center [377, 417] width 79 height 50
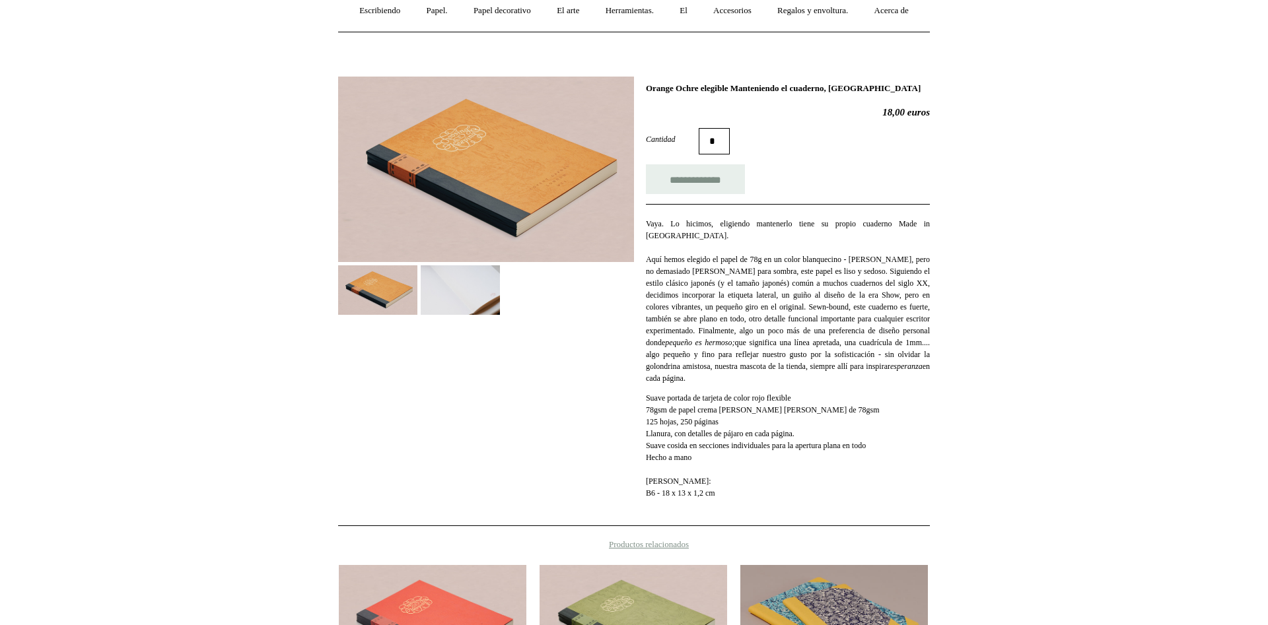
scroll to position [157, 0]
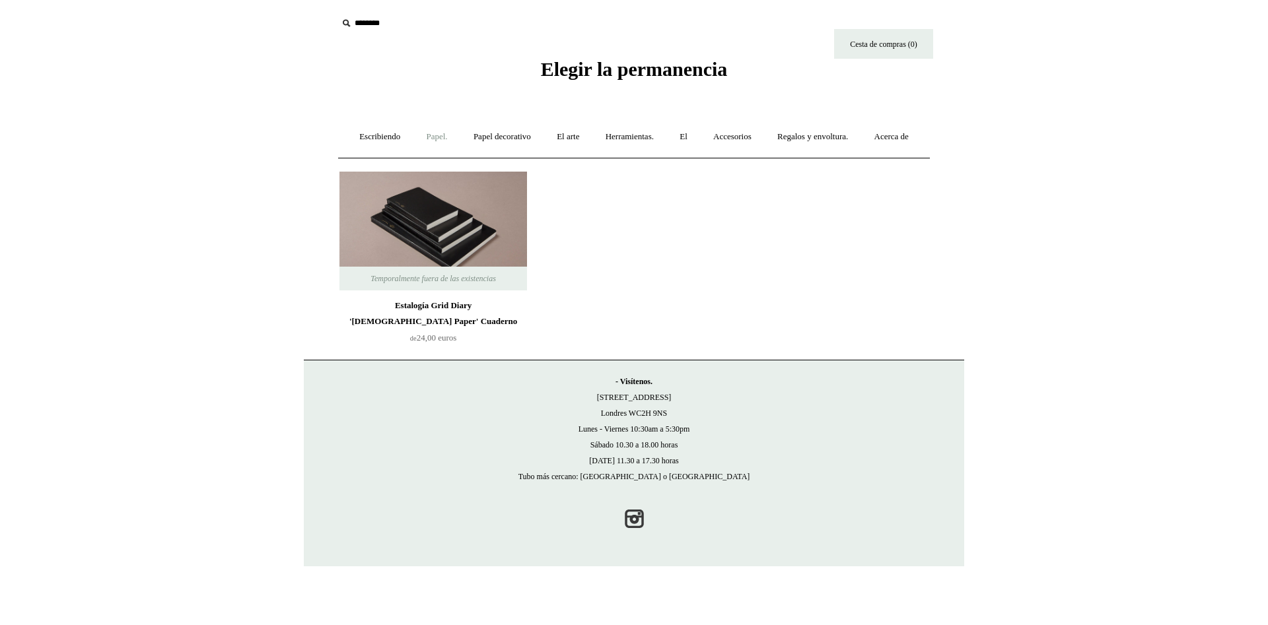
click at [458, 139] on link "Papel. +" at bounding box center [436, 137] width 45 height 35
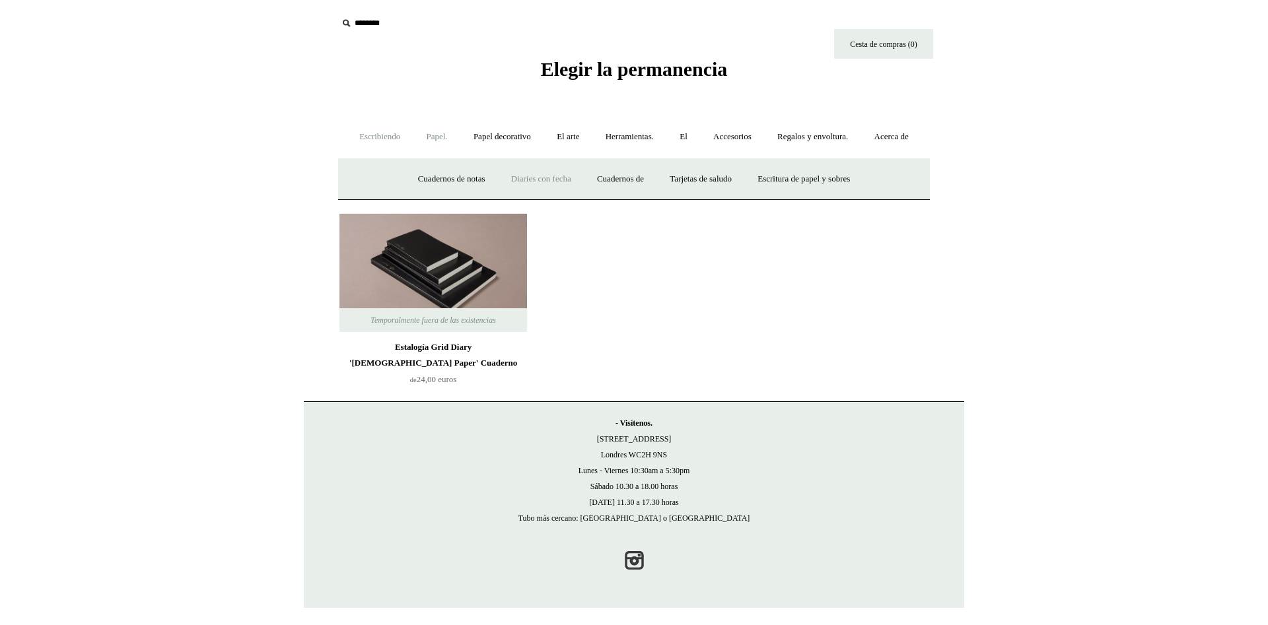
click at [403, 139] on link "Escribiendo ." at bounding box center [379, 137] width 65 height 35
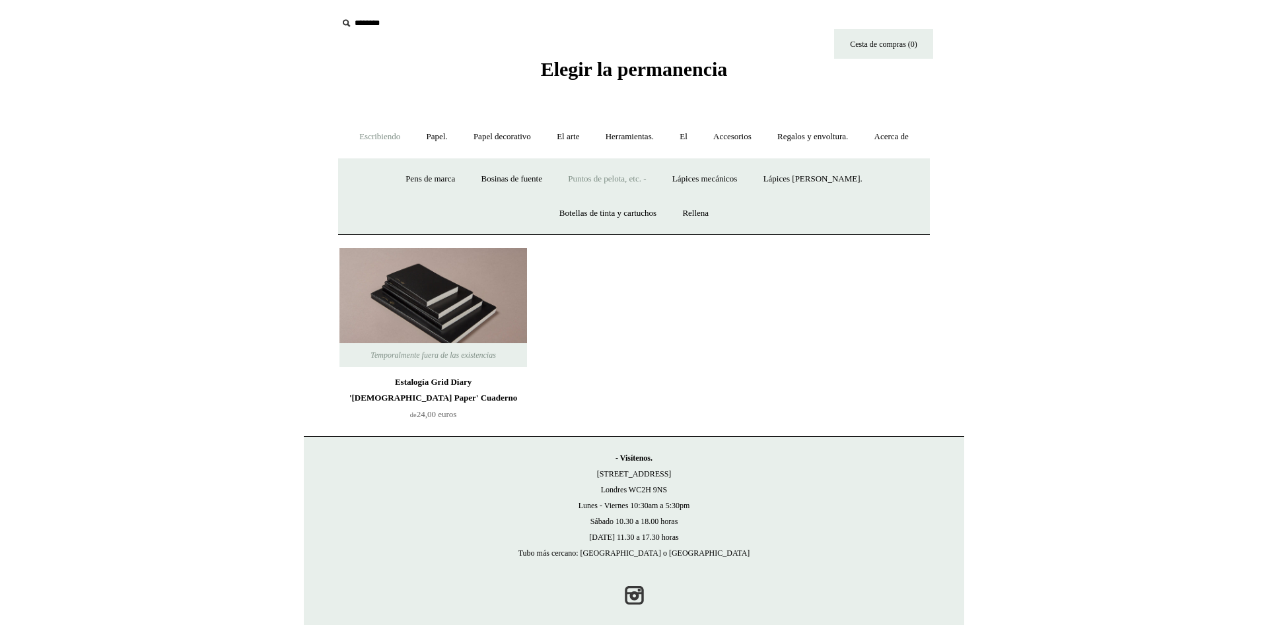
click at [611, 197] on link "Puntos de pelota, etc. - +" at bounding box center [607, 179] width 102 height 35
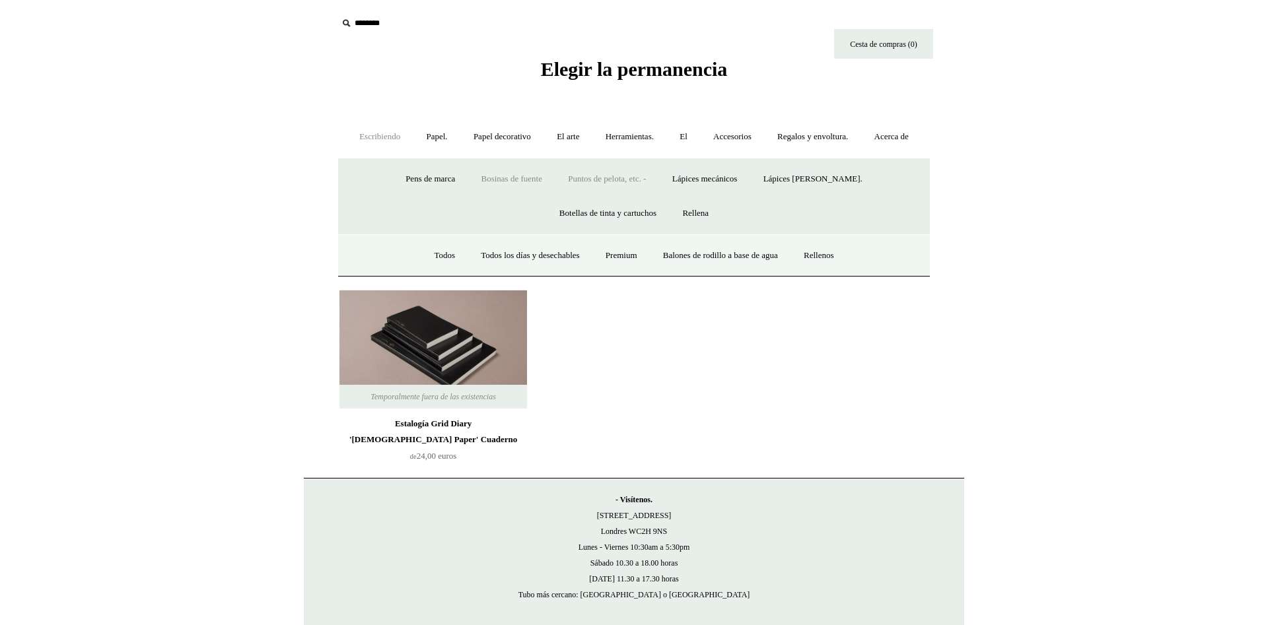
click at [513, 197] on link "Bosinas de fuente ." at bounding box center [511, 179] width 85 height 35
click at [392, 273] on link "Todos" at bounding box center [370, 255] width 45 height 35
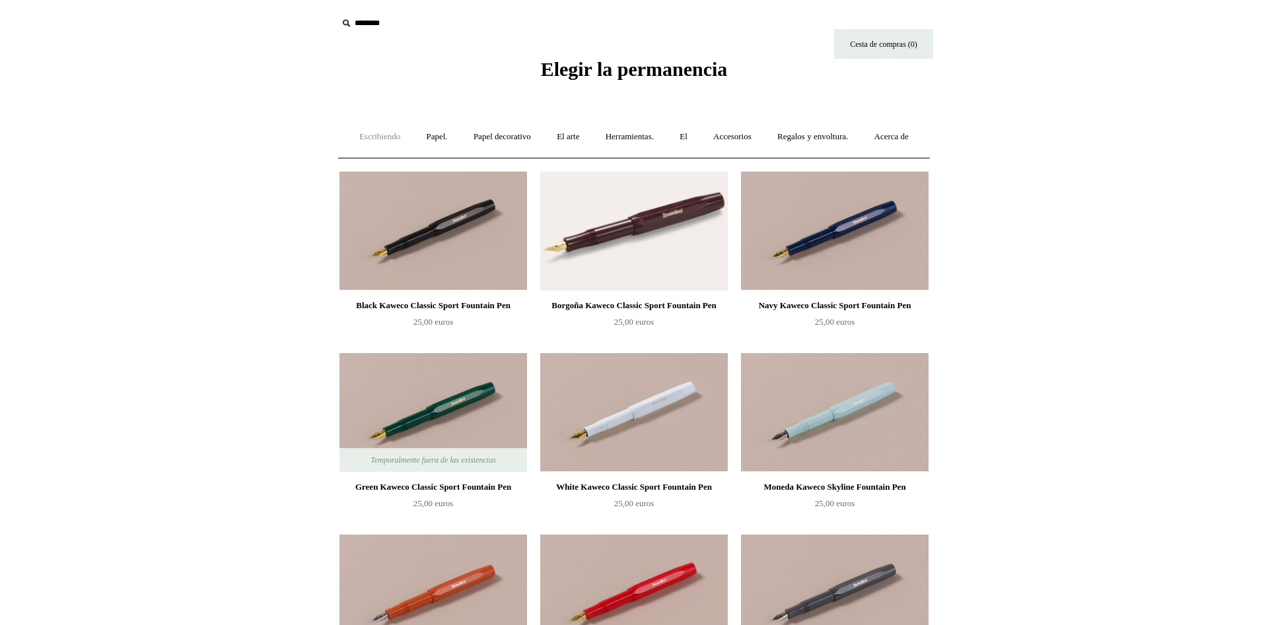
click at [412, 138] on link "Escribiendo ." at bounding box center [379, 137] width 65 height 35
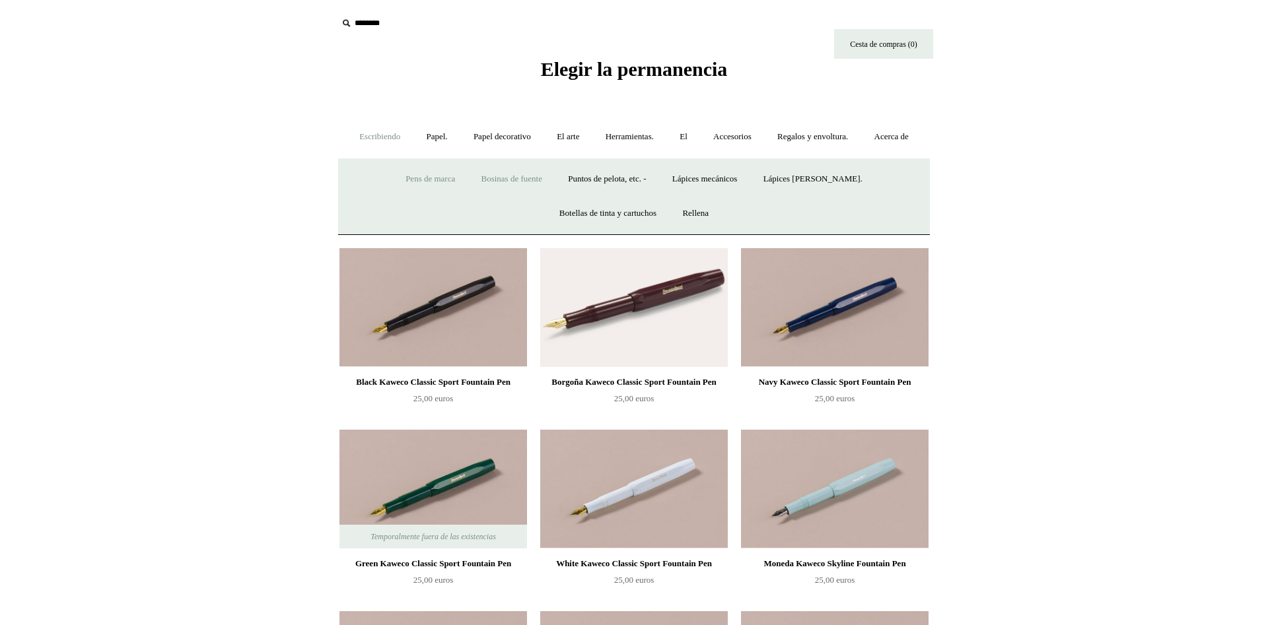
click at [447, 197] on link "Pens de marca +" at bounding box center [430, 179] width 73 height 35
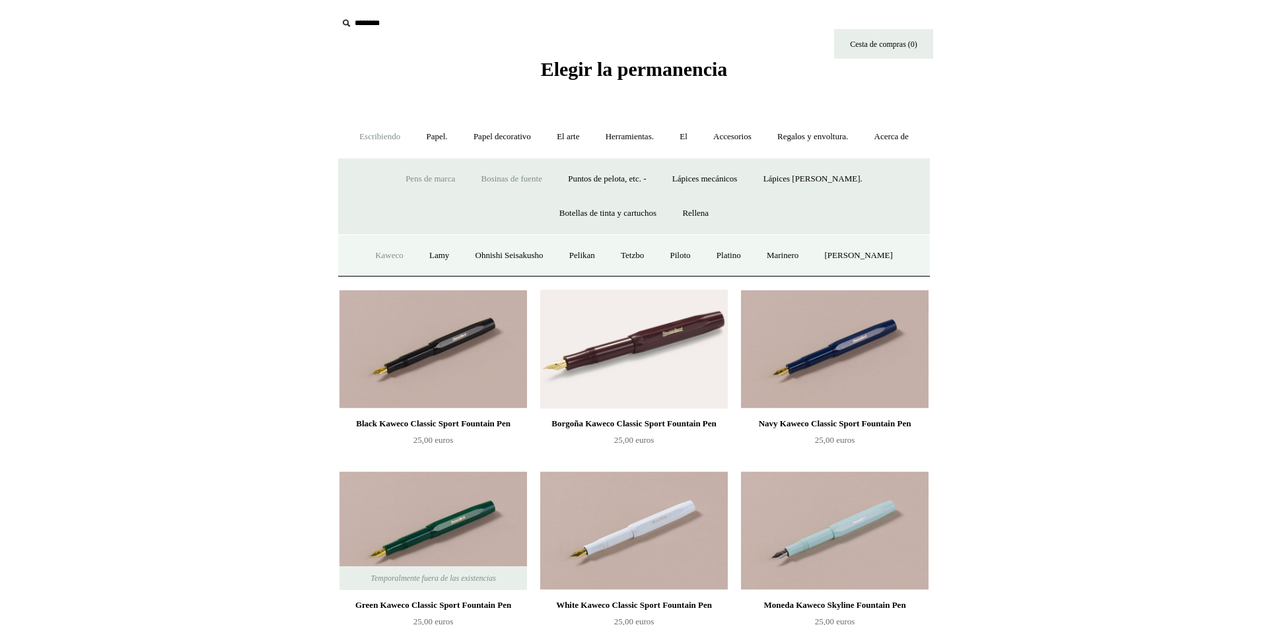
click at [382, 273] on link "Kaweco" at bounding box center [389, 255] width 52 height 35
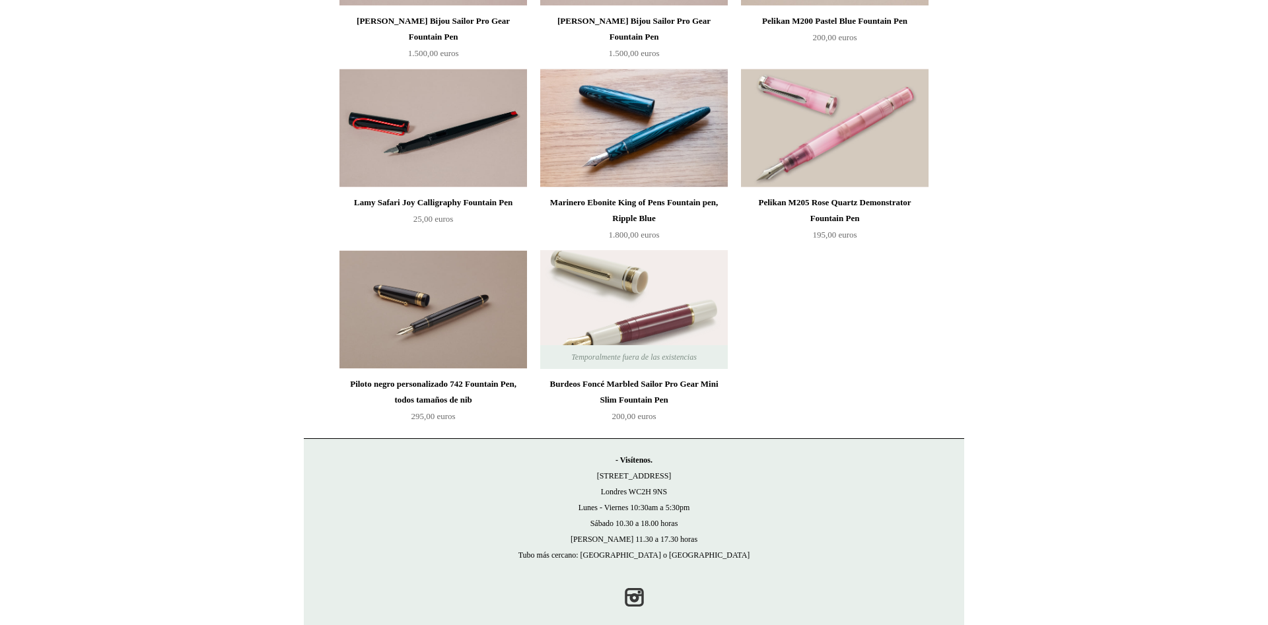
scroll to position [5360, 0]
